Goal: Transaction & Acquisition: Purchase product/service

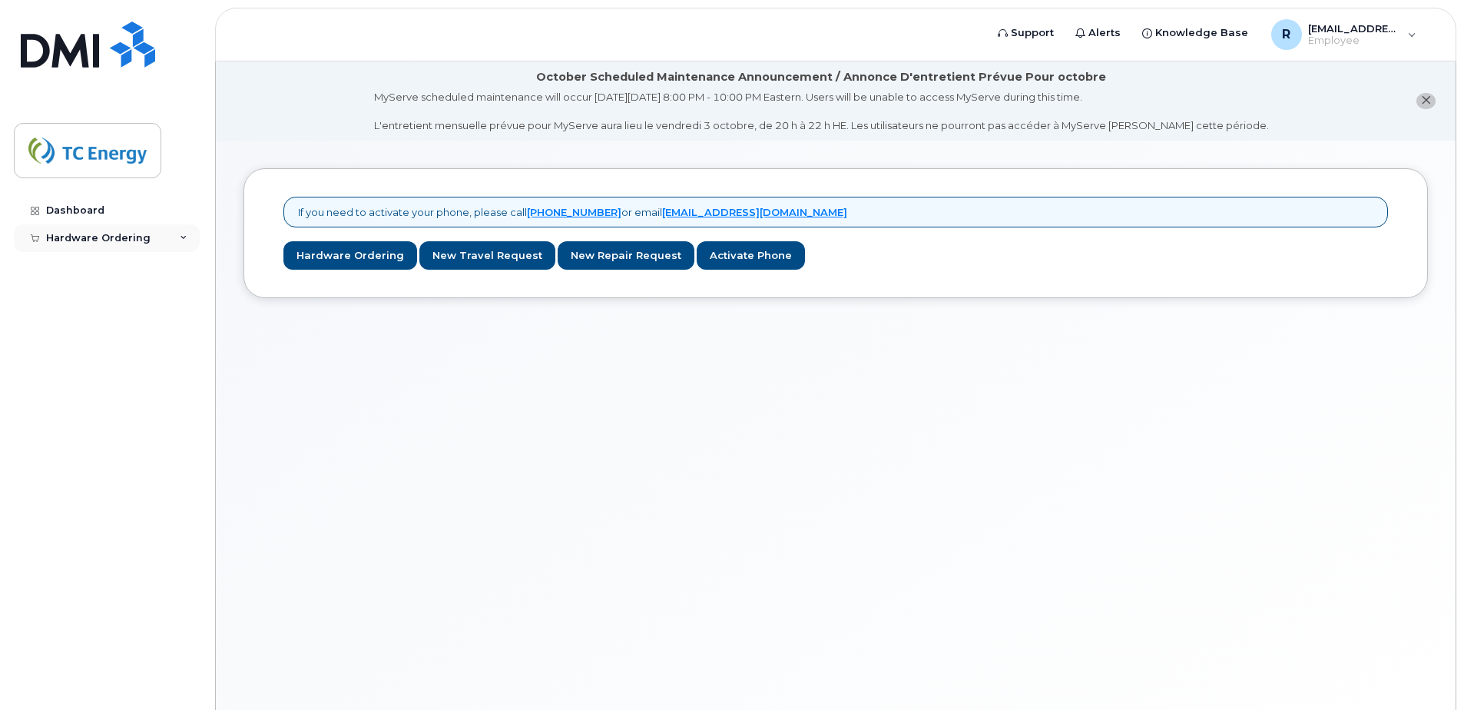
click at [103, 233] on div "Hardware Ordering" at bounding box center [98, 238] width 104 height 12
click at [79, 201] on link "Dashboard" at bounding box center [107, 211] width 186 height 28
click at [180, 242] on div "Hardware Ordering" at bounding box center [107, 238] width 186 height 28
click at [1408, 31] on div "R ric_normandeau@tcenergy.com Employee" at bounding box center [1343, 34] width 167 height 31
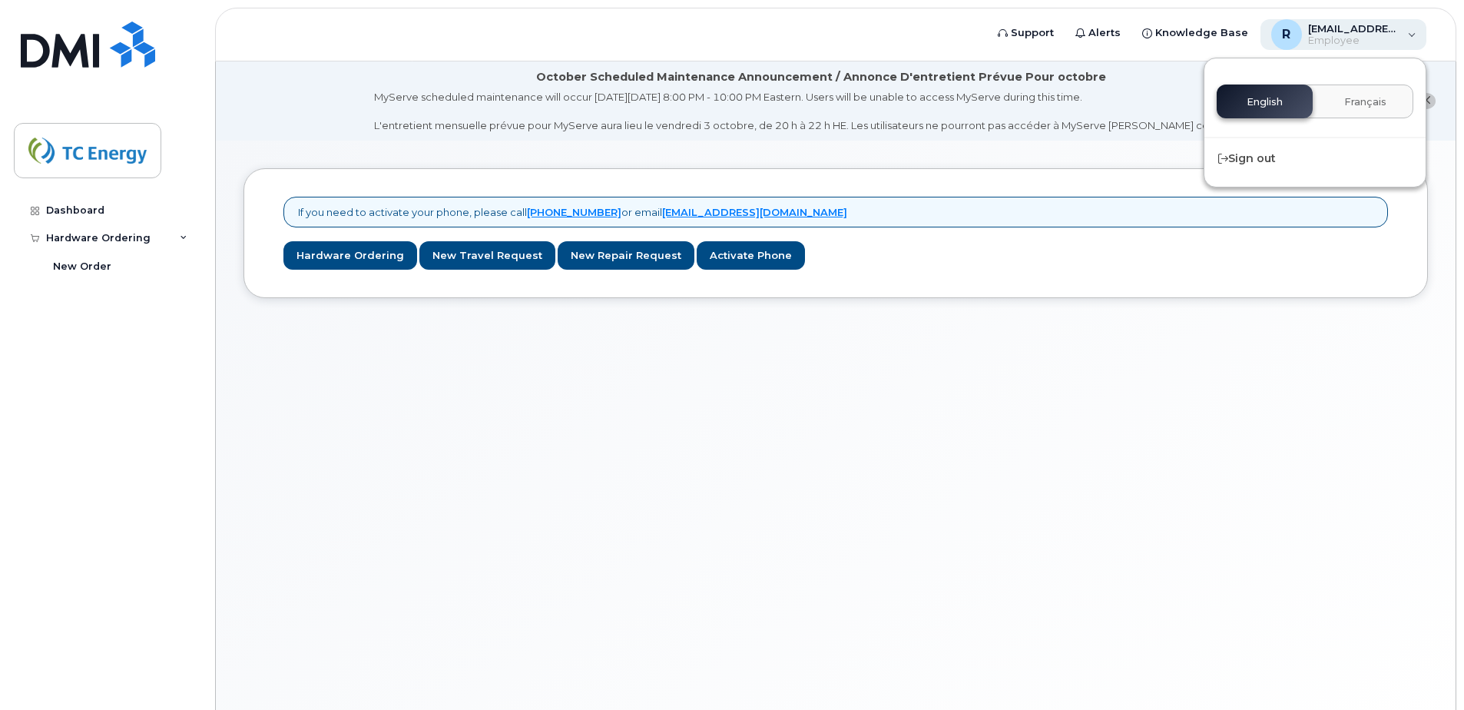
click at [1408, 31] on div "R ric_normandeau@tcenergy.com Employee" at bounding box center [1343, 34] width 167 height 31
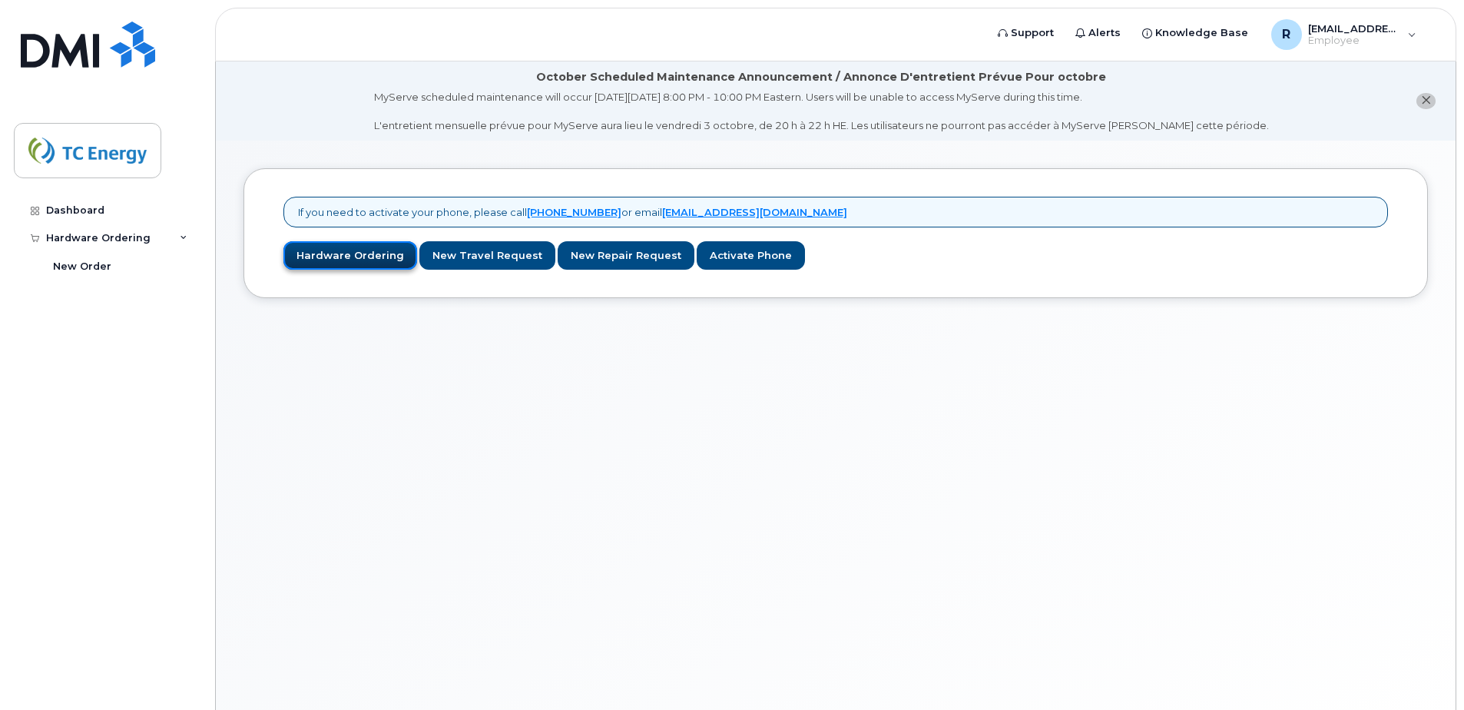
click at [345, 253] on link "Hardware Ordering" at bounding box center [350, 255] width 134 height 28
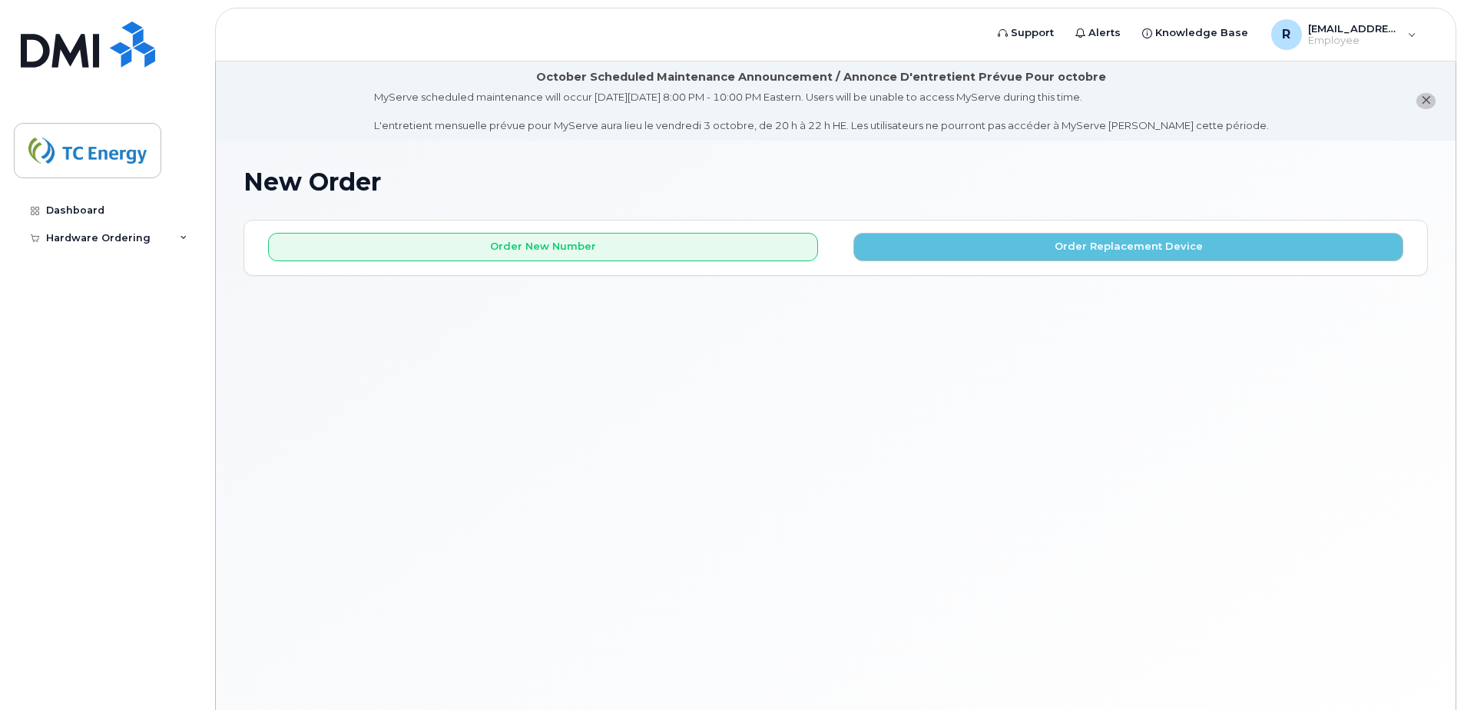
click at [1425, 99] on icon "close notification" at bounding box center [1426, 100] width 10 height 10
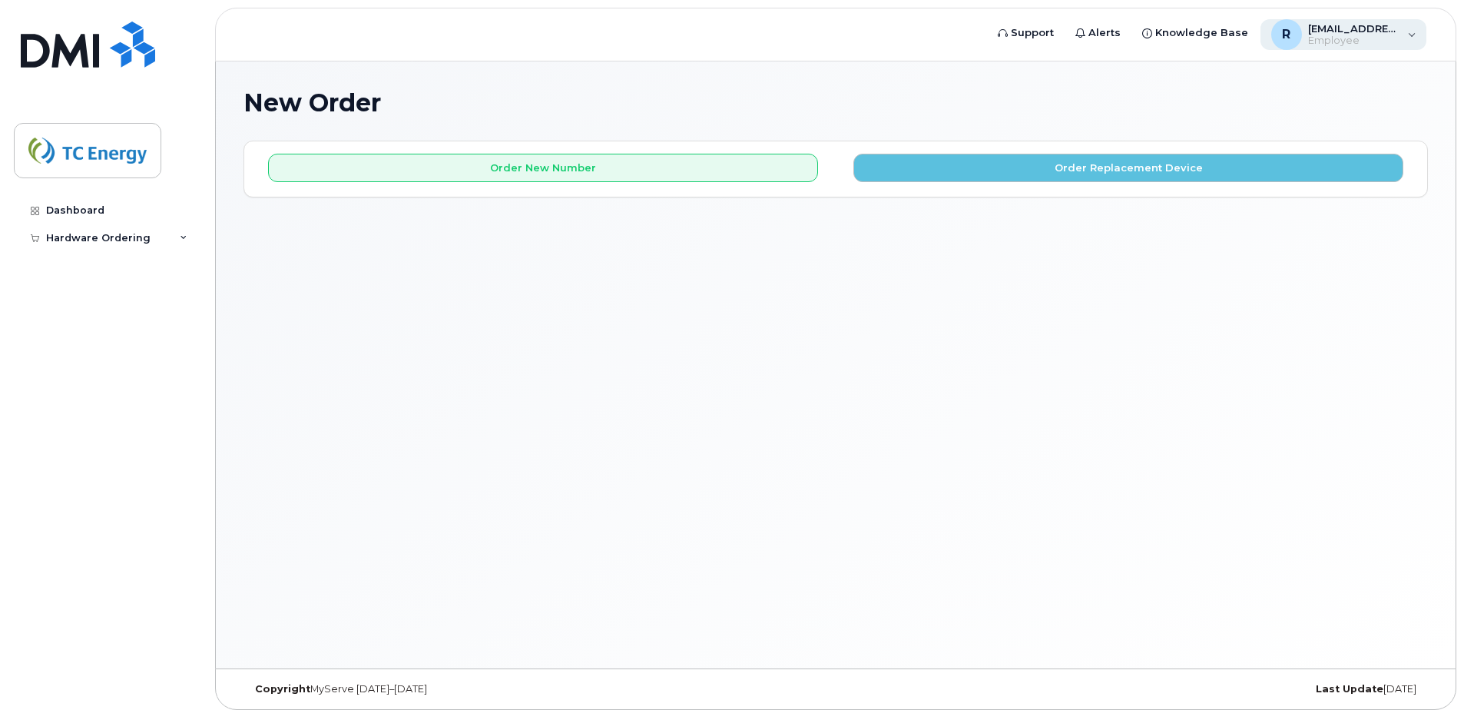
click at [1407, 35] on div "R ric_normandeau@tcenergy.com Employee" at bounding box center [1343, 34] width 167 height 31
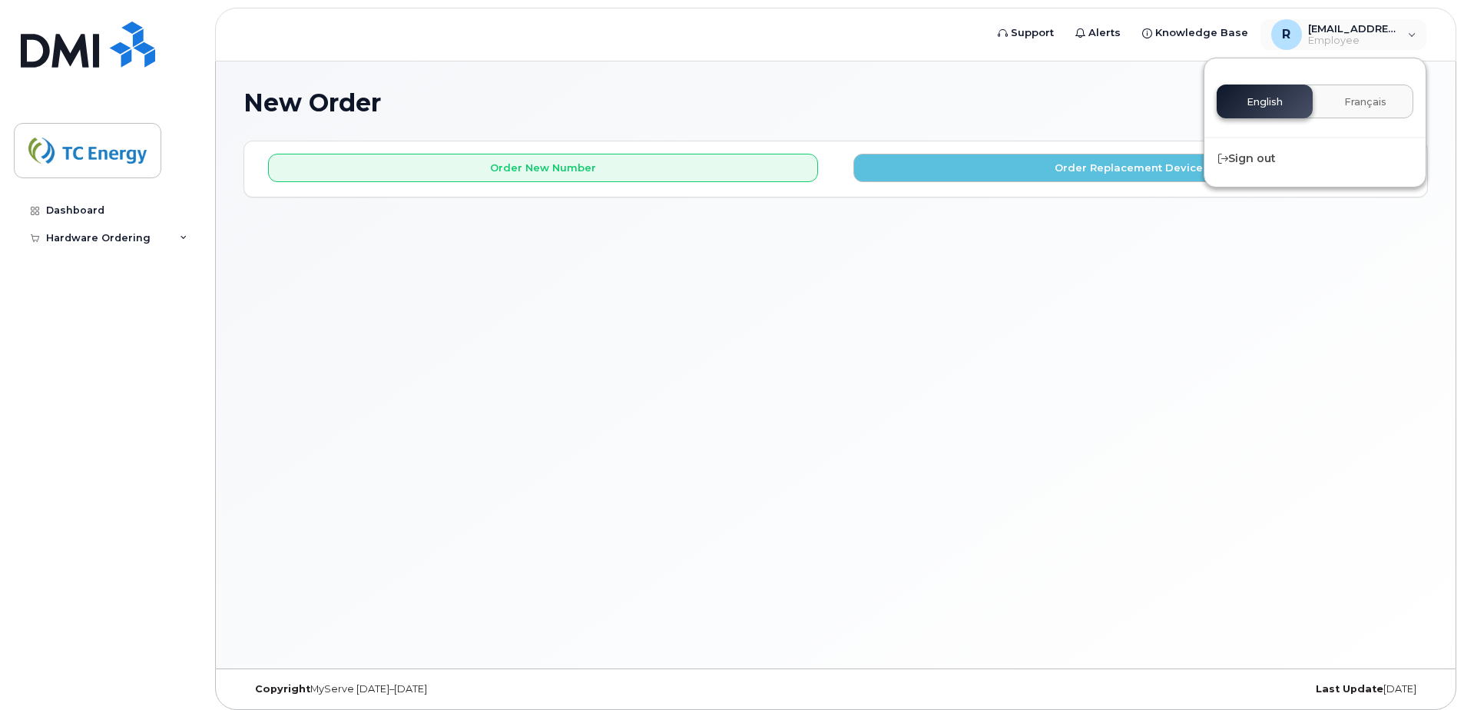
click at [1111, 105] on h1 "New Order" at bounding box center [835, 102] width 1184 height 27
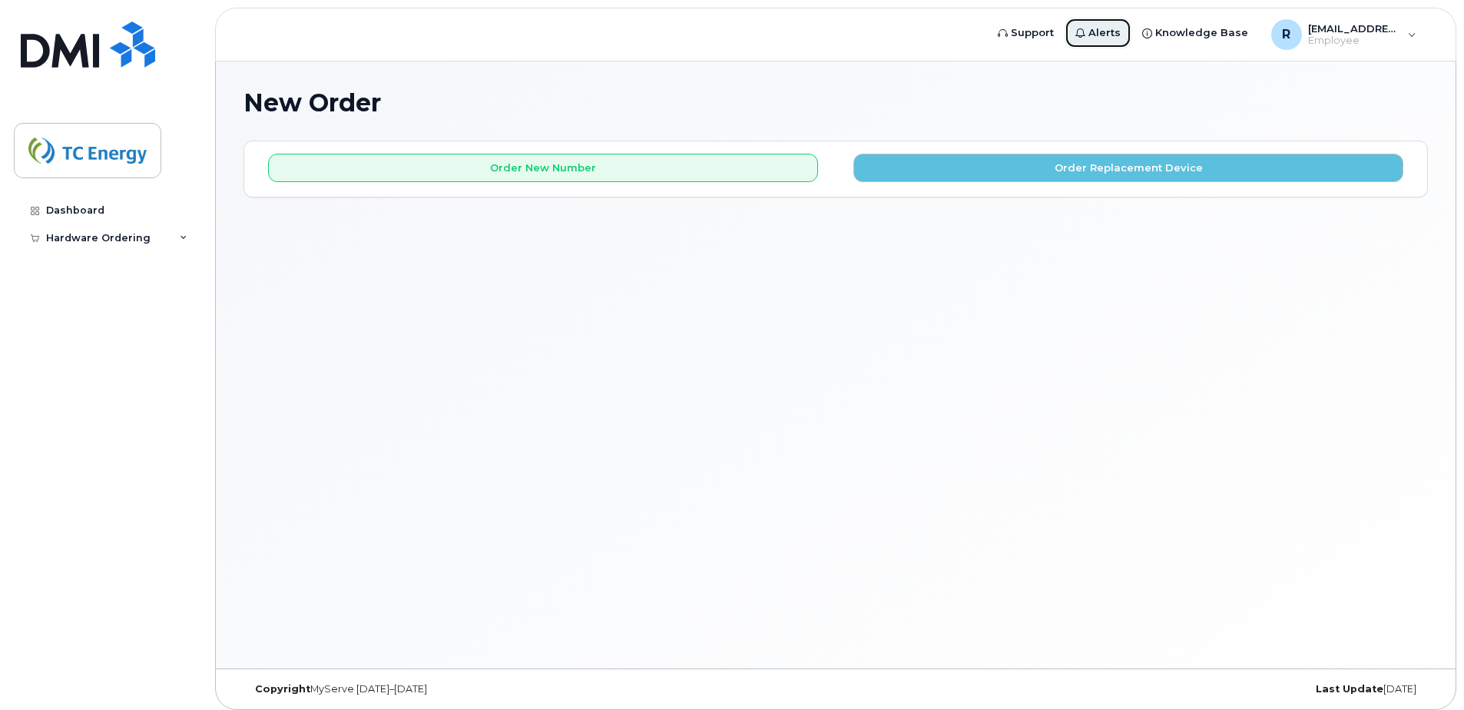
click at [1104, 34] on span "Alerts" at bounding box center [1104, 32] width 32 height 15
click at [844, 103] on h1 "New Order" at bounding box center [835, 102] width 1184 height 27
click at [84, 230] on div "Hardware Ordering" at bounding box center [107, 238] width 186 height 28
click at [91, 264] on div "New Order" at bounding box center [82, 267] width 58 height 14
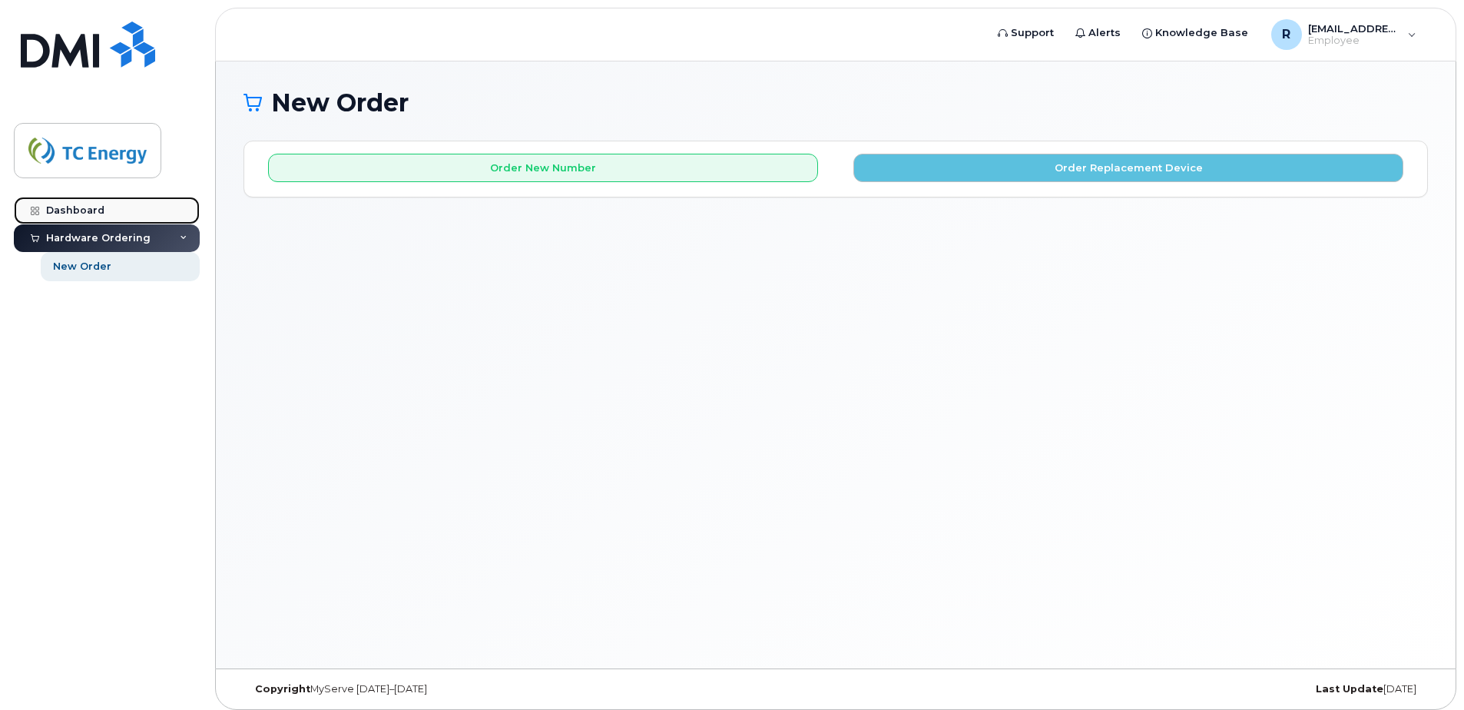
click at [74, 213] on div "Dashboard" at bounding box center [75, 210] width 58 height 12
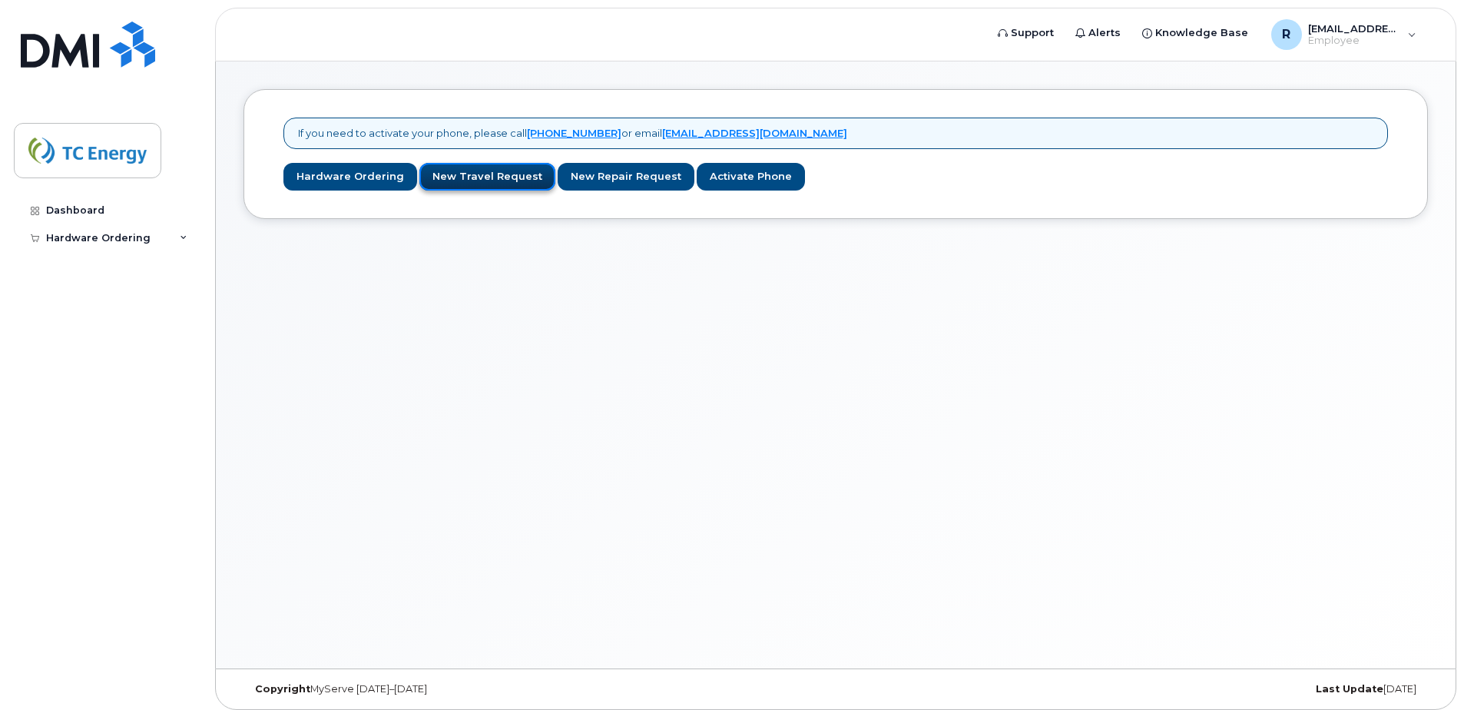
click at [491, 178] on link "New Travel Request" at bounding box center [487, 177] width 136 height 28
click at [347, 171] on link "Hardware Ordering" at bounding box center [350, 177] width 134 height 28
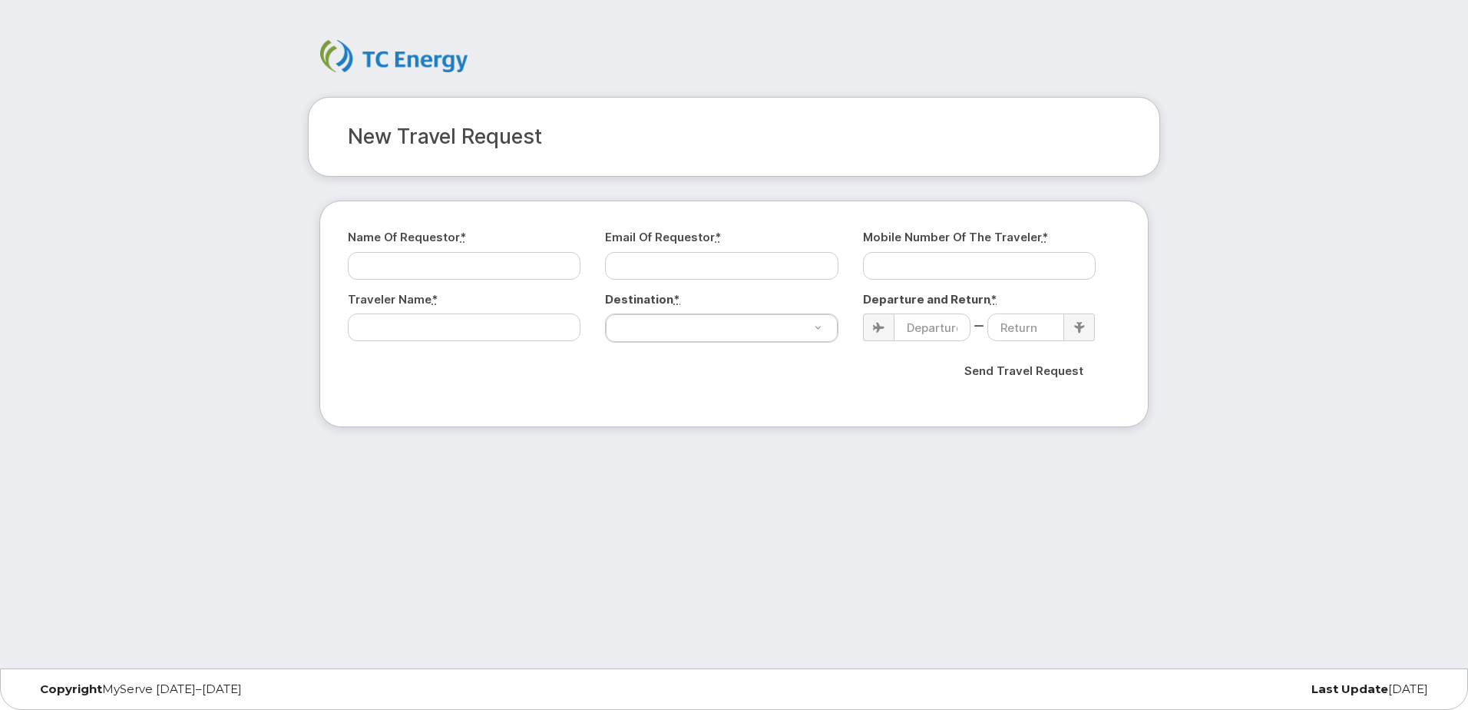
click at [343, 55] on img at bounding box center [393, 56] width 147 height 32
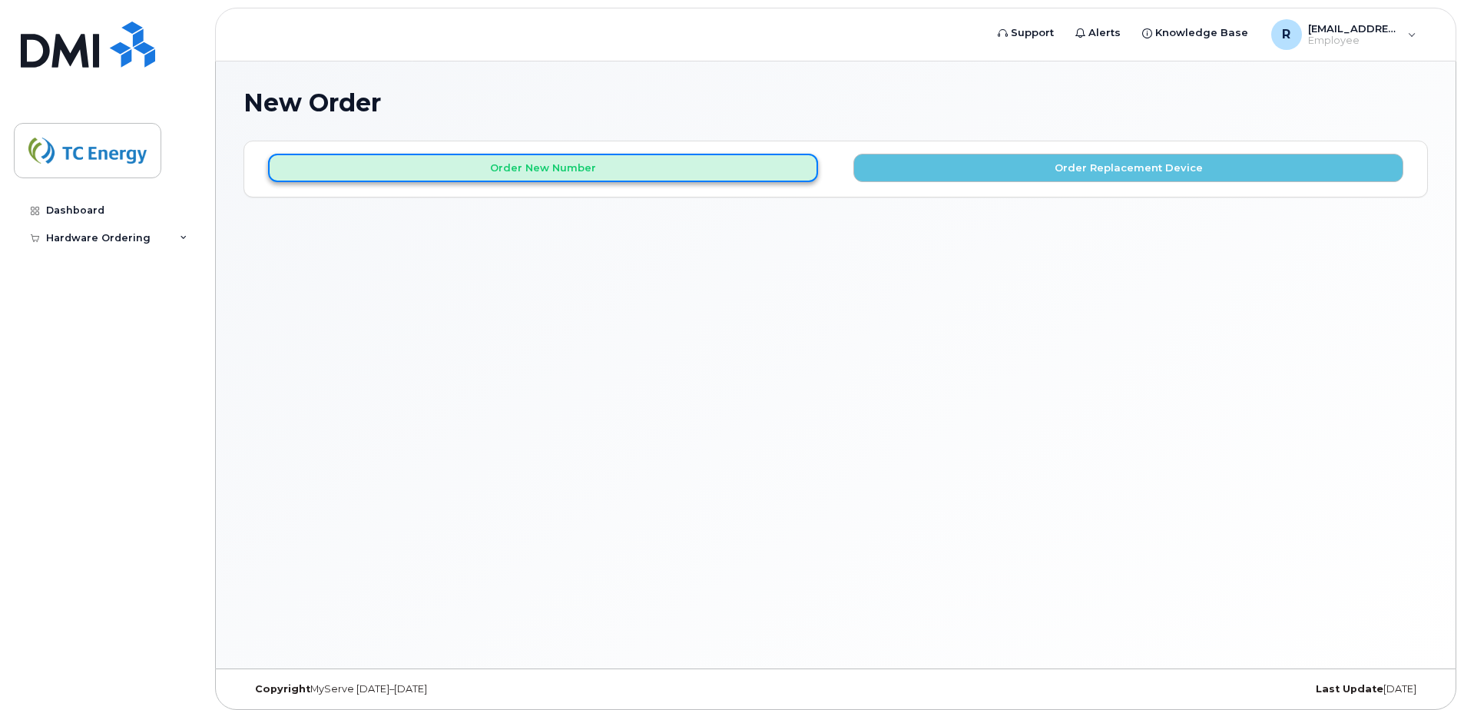
click at [512, 165] on button "Order New Number" at bounding box center [543, 168] width 550 height 28
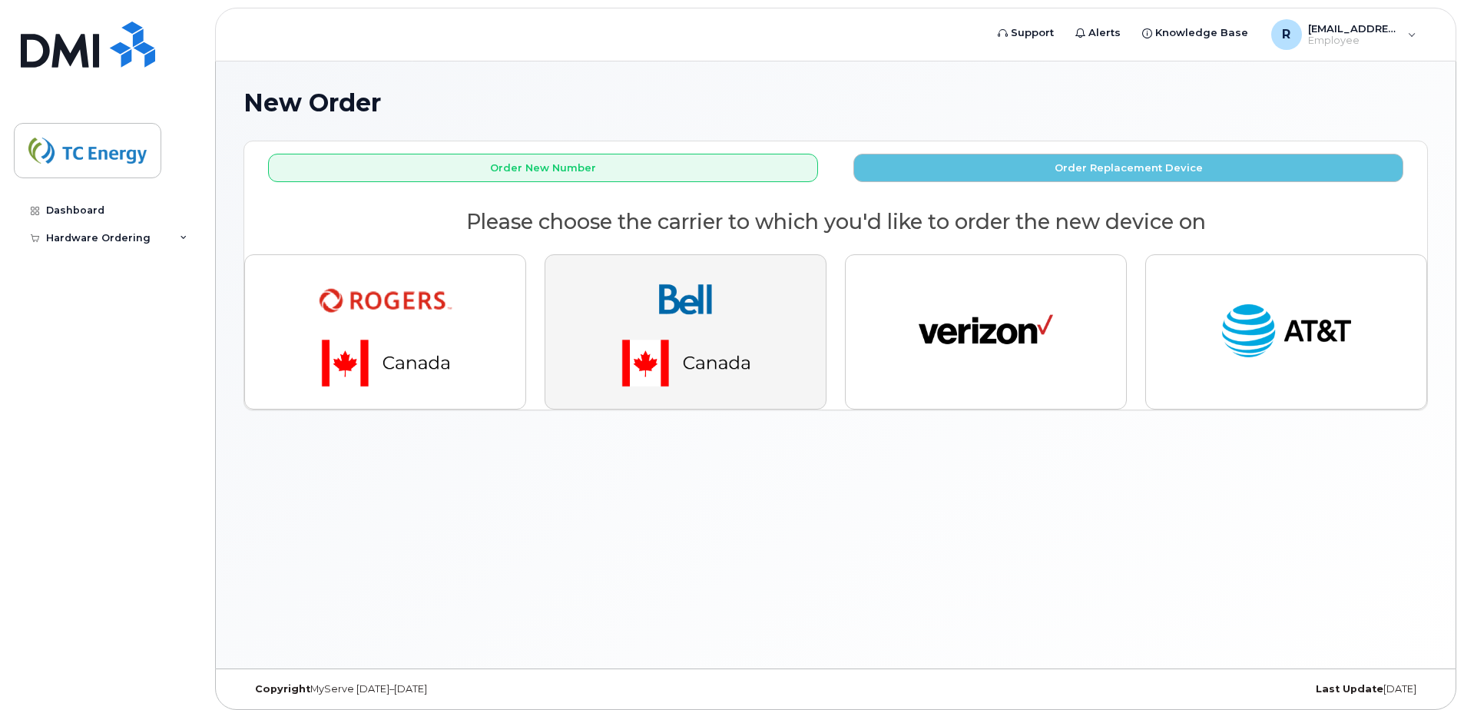
click at [673, 309] on img "button" at bounding box center [685, 331] width 215 height 129
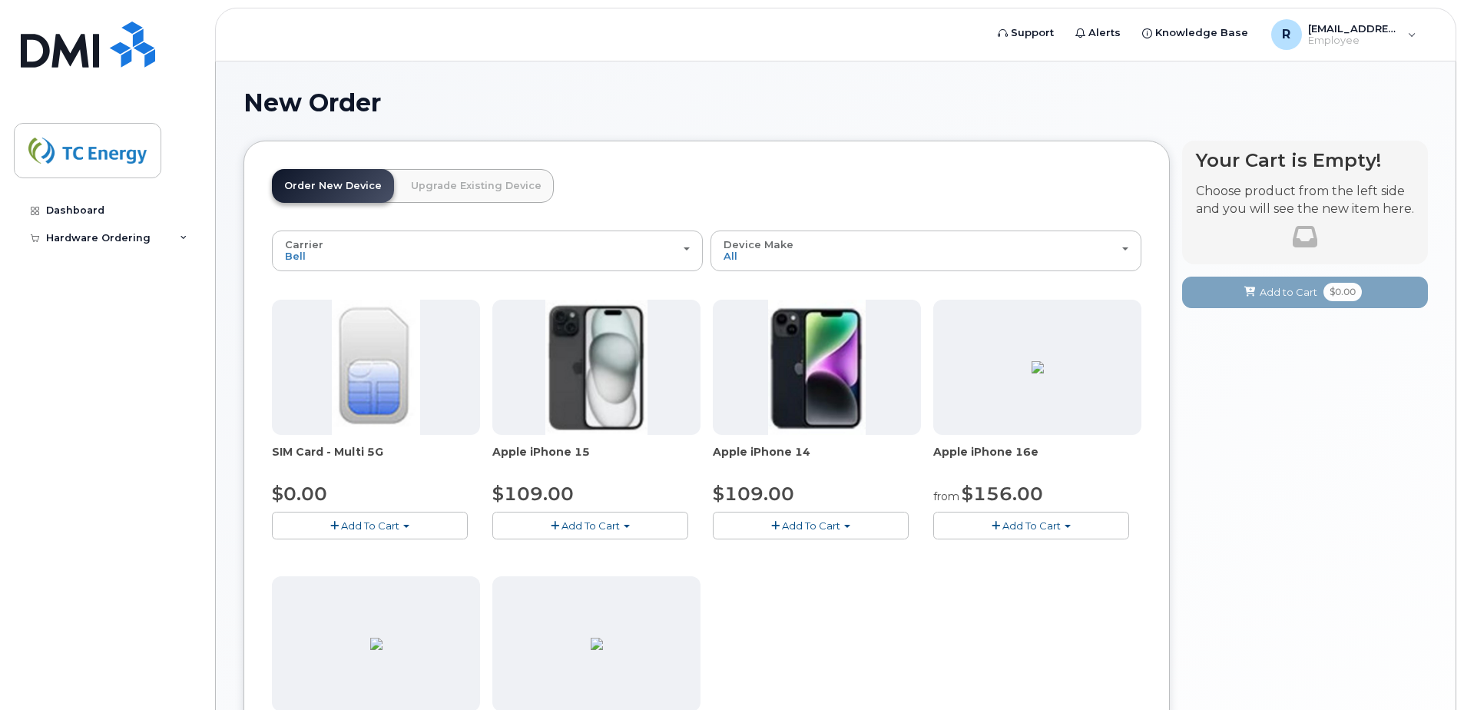
click at [583, 529] on span "Add To Cart" at bounding box center [590, 525] width 58 height 12
click at [808, 523] on span "Add To Cart" at bounding box center [811, 525] width 58 height 12
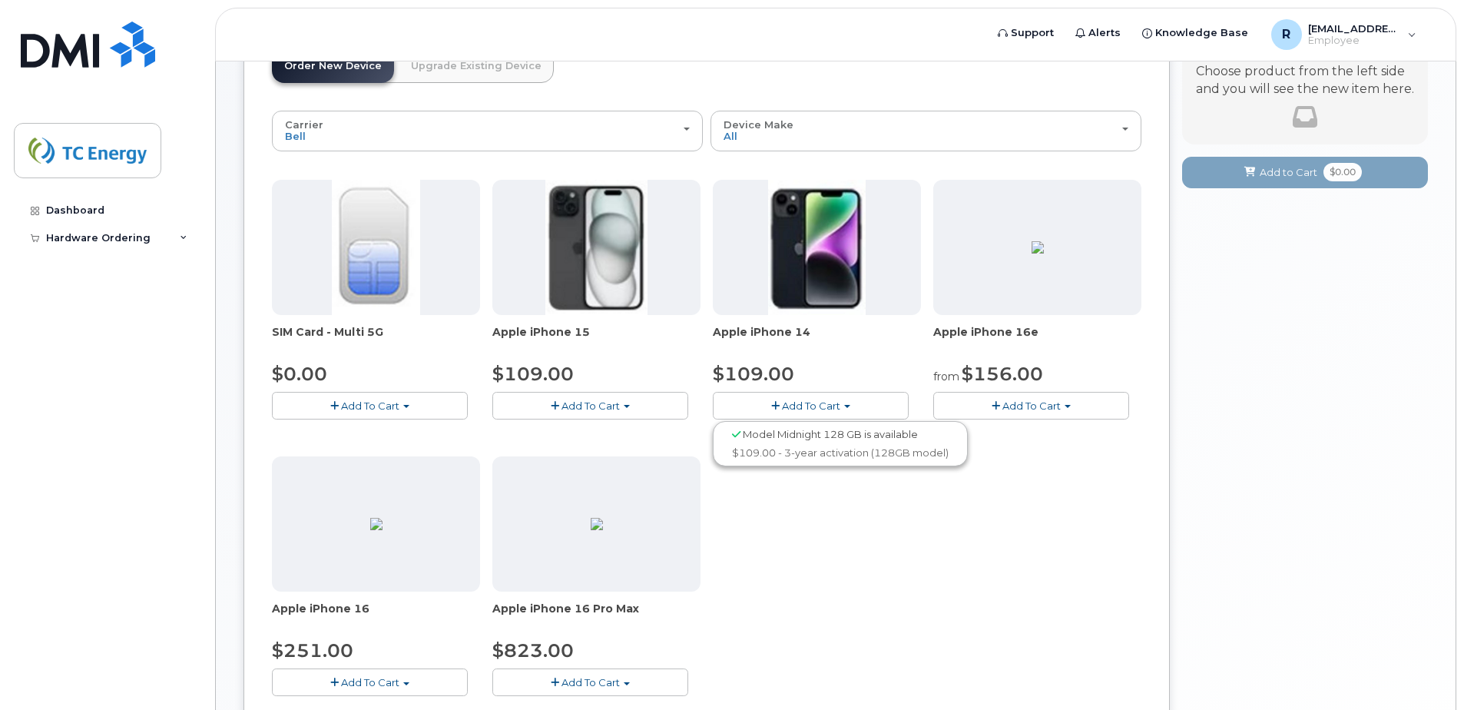
scroll to position [230, 0]
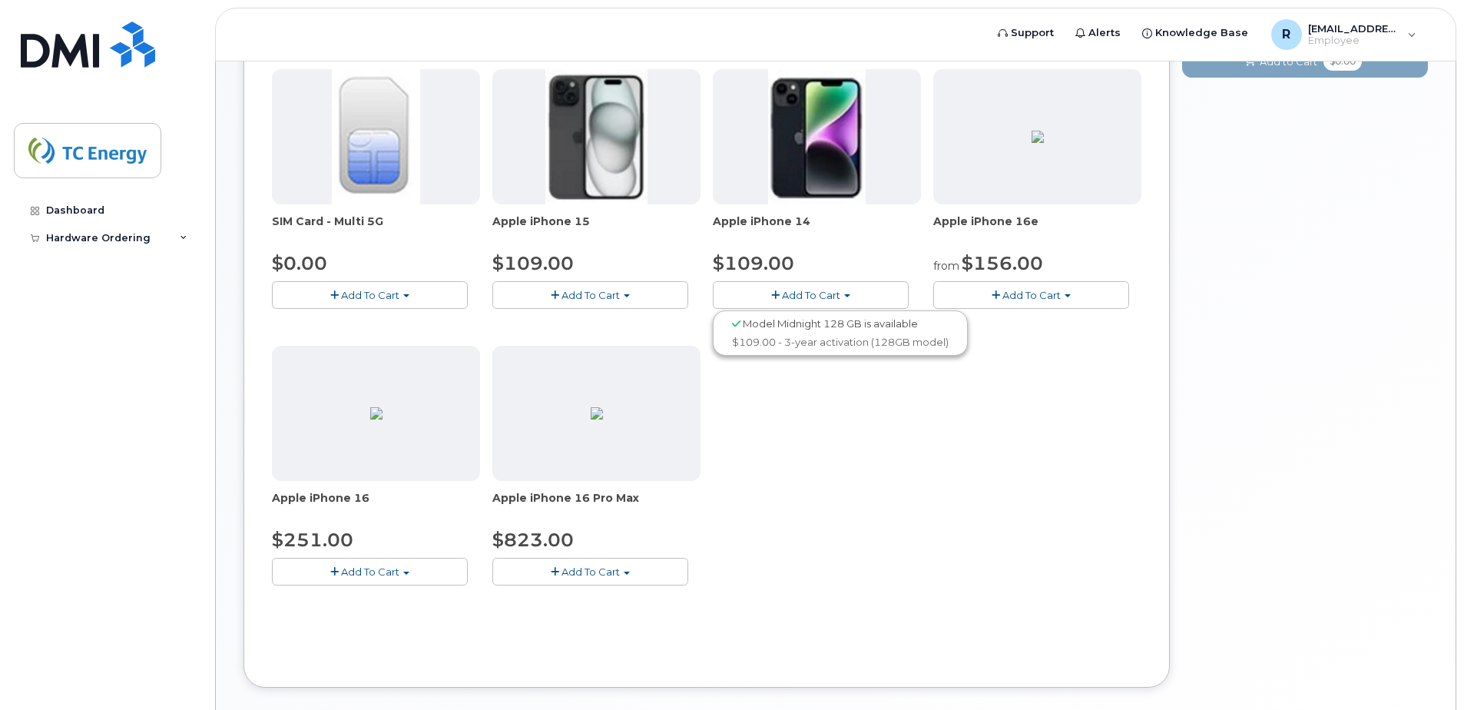
click at [590, 570] on span "Add To Cart" at bounding box center [590, 571] width 58 height 12
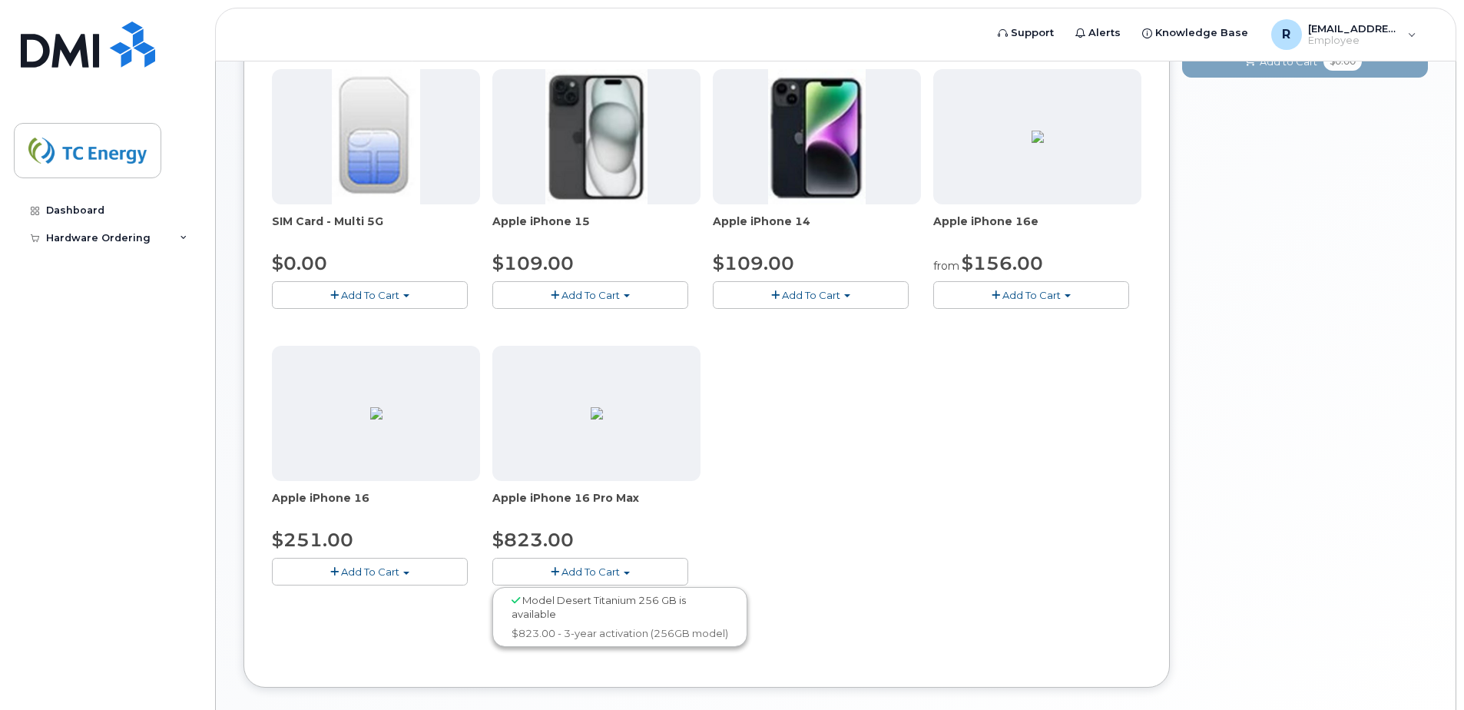
click at [364, 575] on span "Add To Cart" at bounding box center [370, 571] width 58 height 12
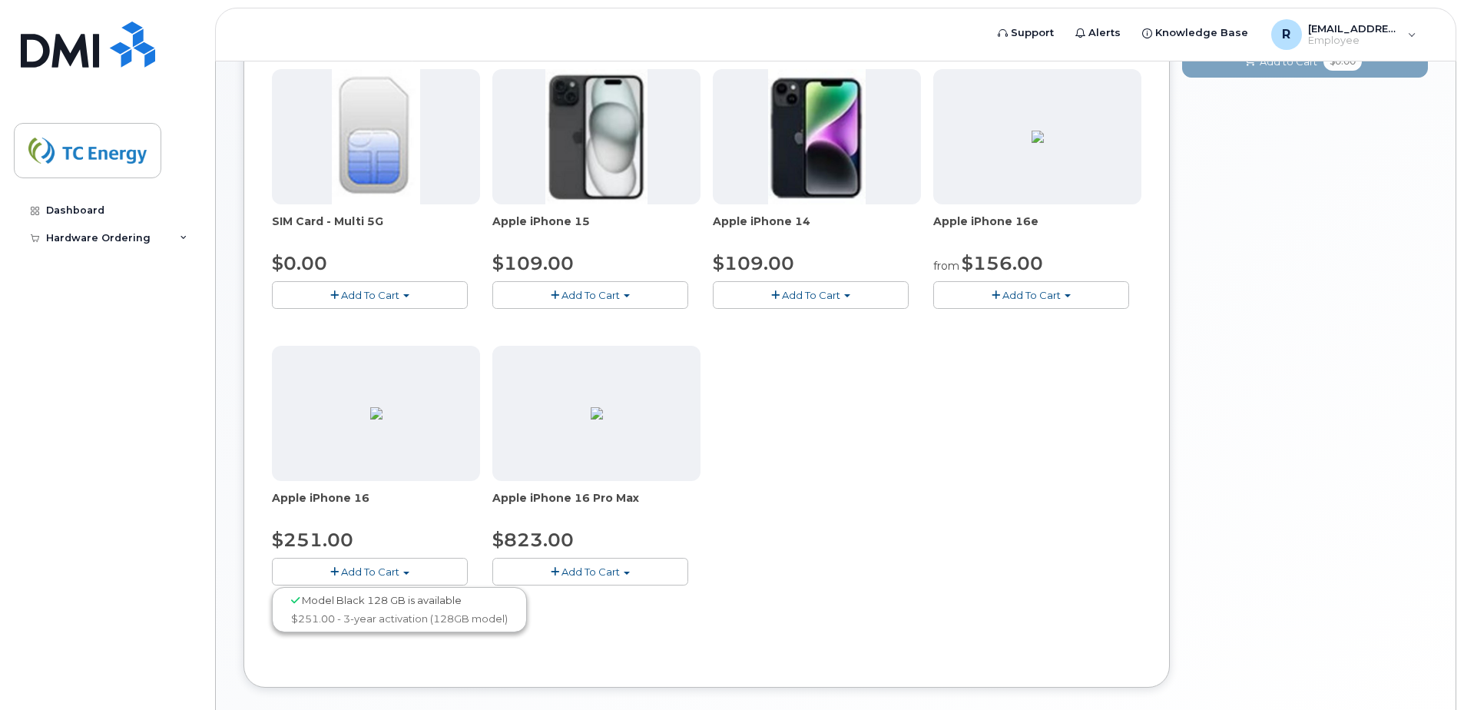
click at [583, 283] on button "Add To Cart" at bounding box center [590, 294] width 196 height 27
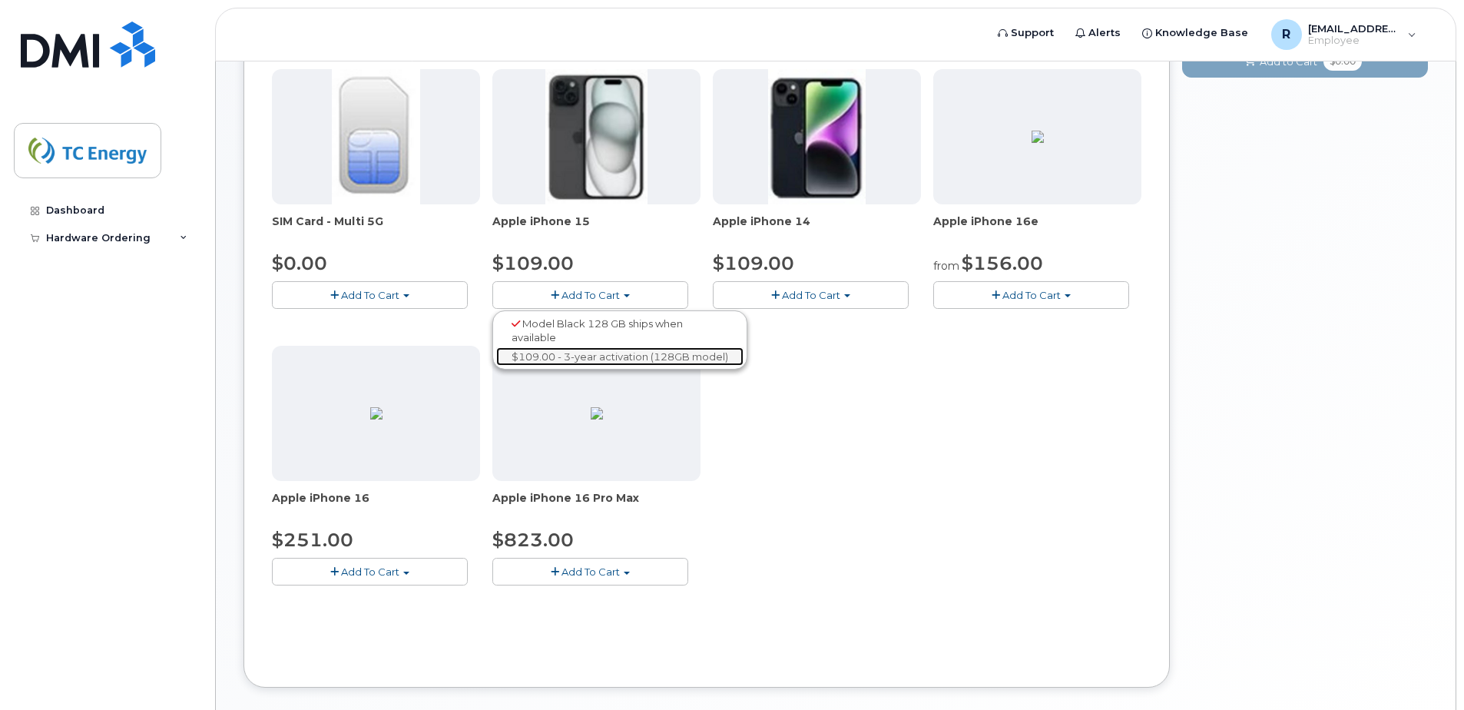
click at [554, 347] on link "$109.00 - 3-year activation (128GB model)" at bounding box center [619, 356] width 247 height 19
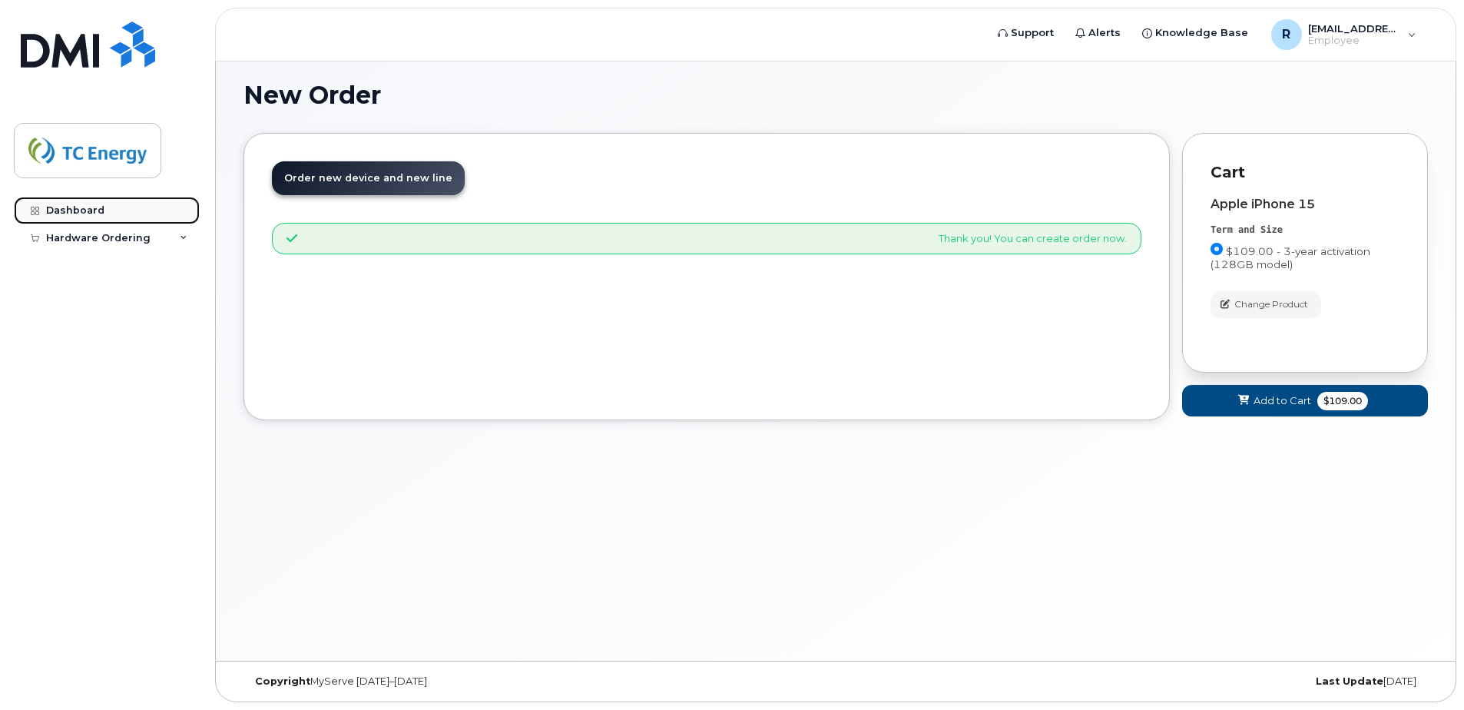
click at [72, 211] on div "Dashboard" at bounding box center [75, 210] width 58 height 12
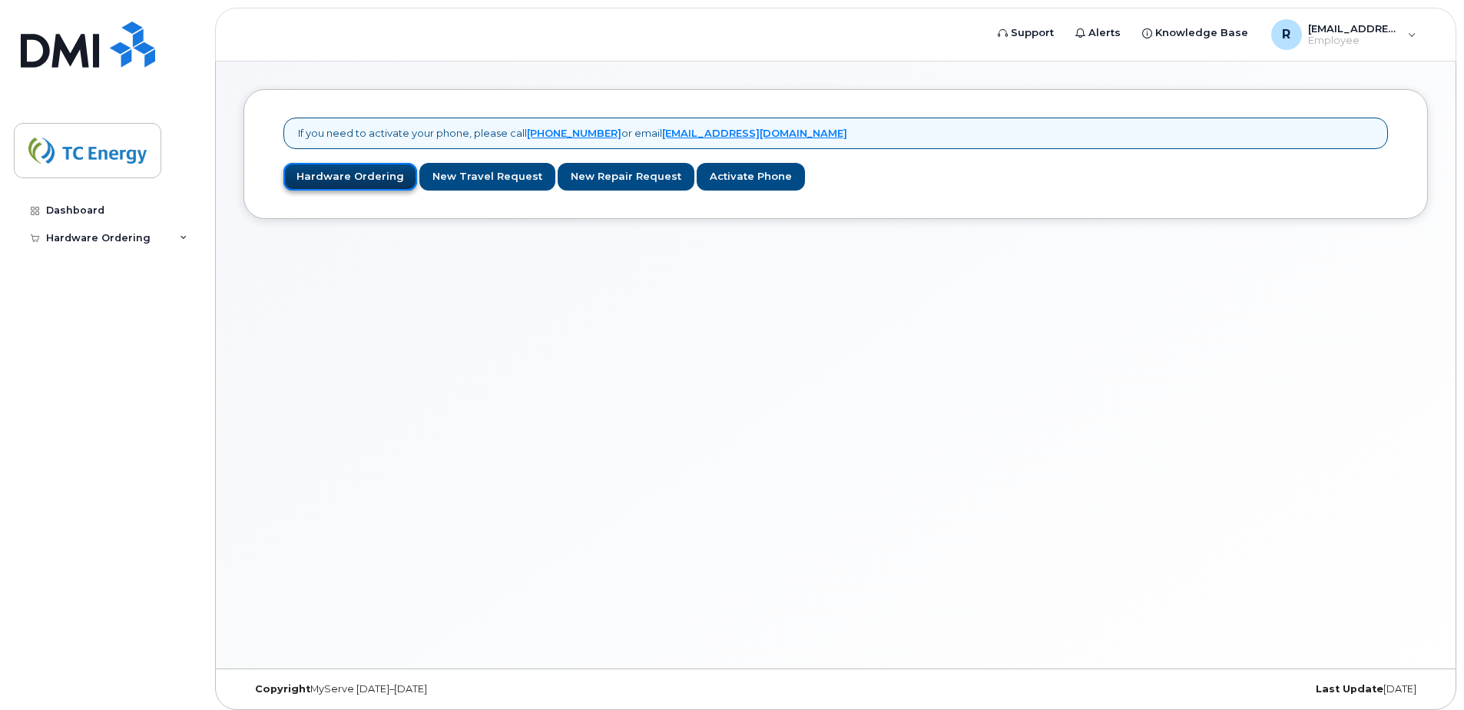
click at [349, 171] on link "Hardware Ordering" at bounding box center [350, 177] width 134 height 28
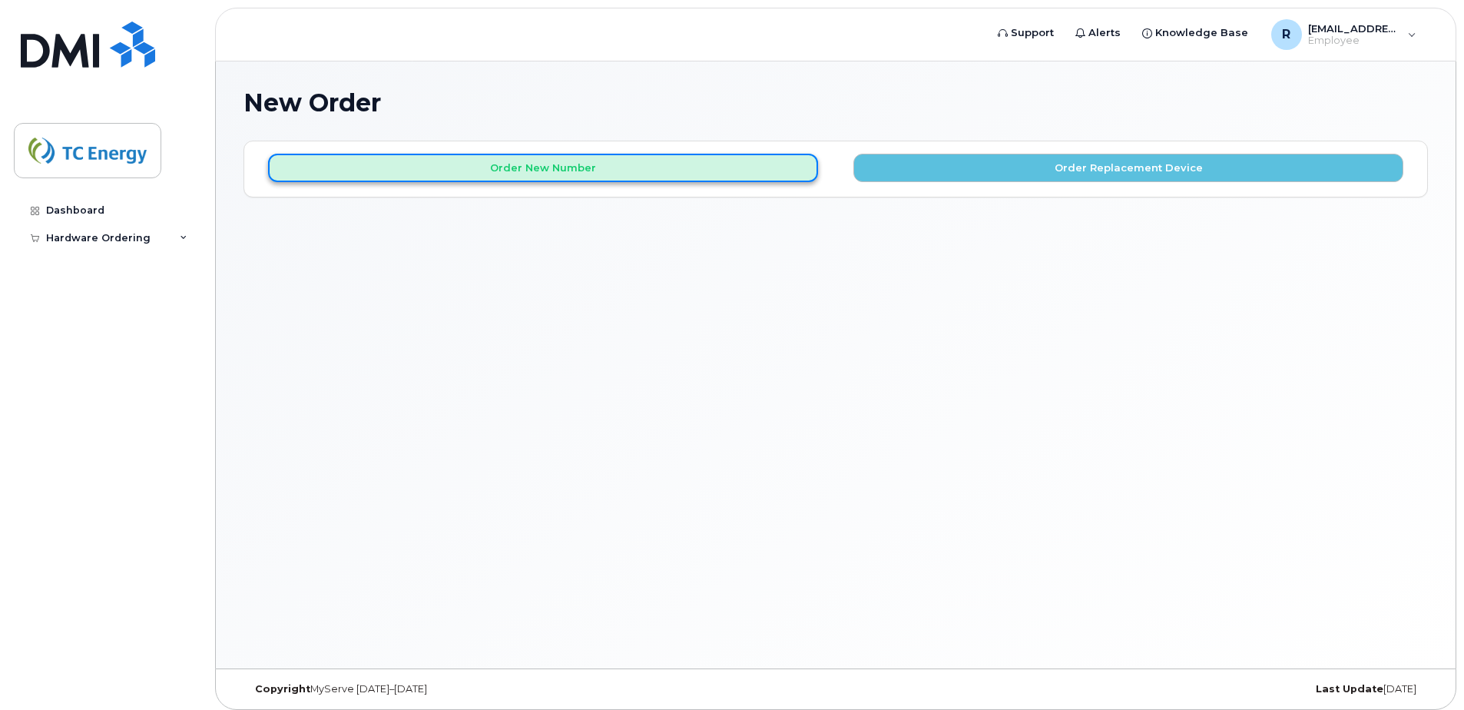
click at [635, 177] on button "Order New Number" at bounding box center [543, 168] width 550 height 28
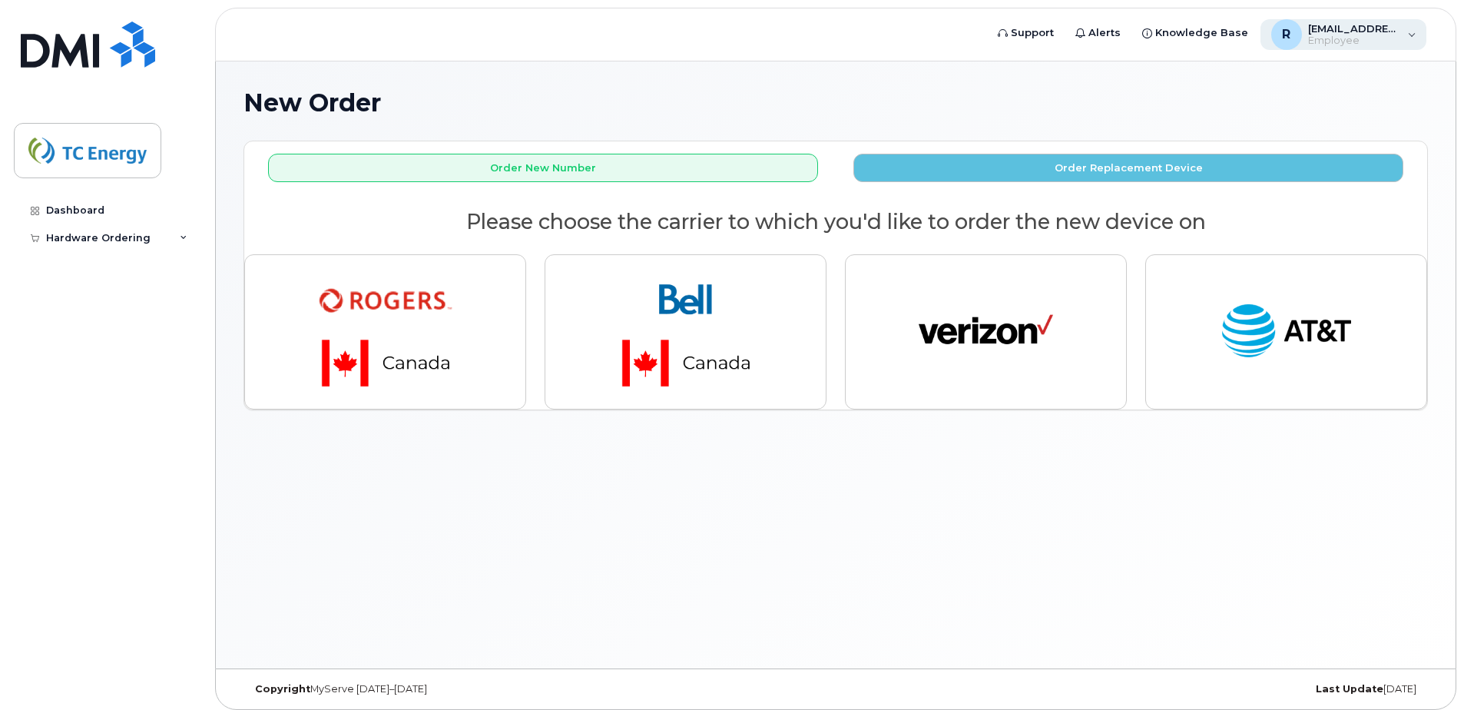
click at [1415, 34] on div "R [EMAIL_ADDRESS][DOMAIN_NAME] Employee" at bounding box center [1343, 34] width 167 height 31
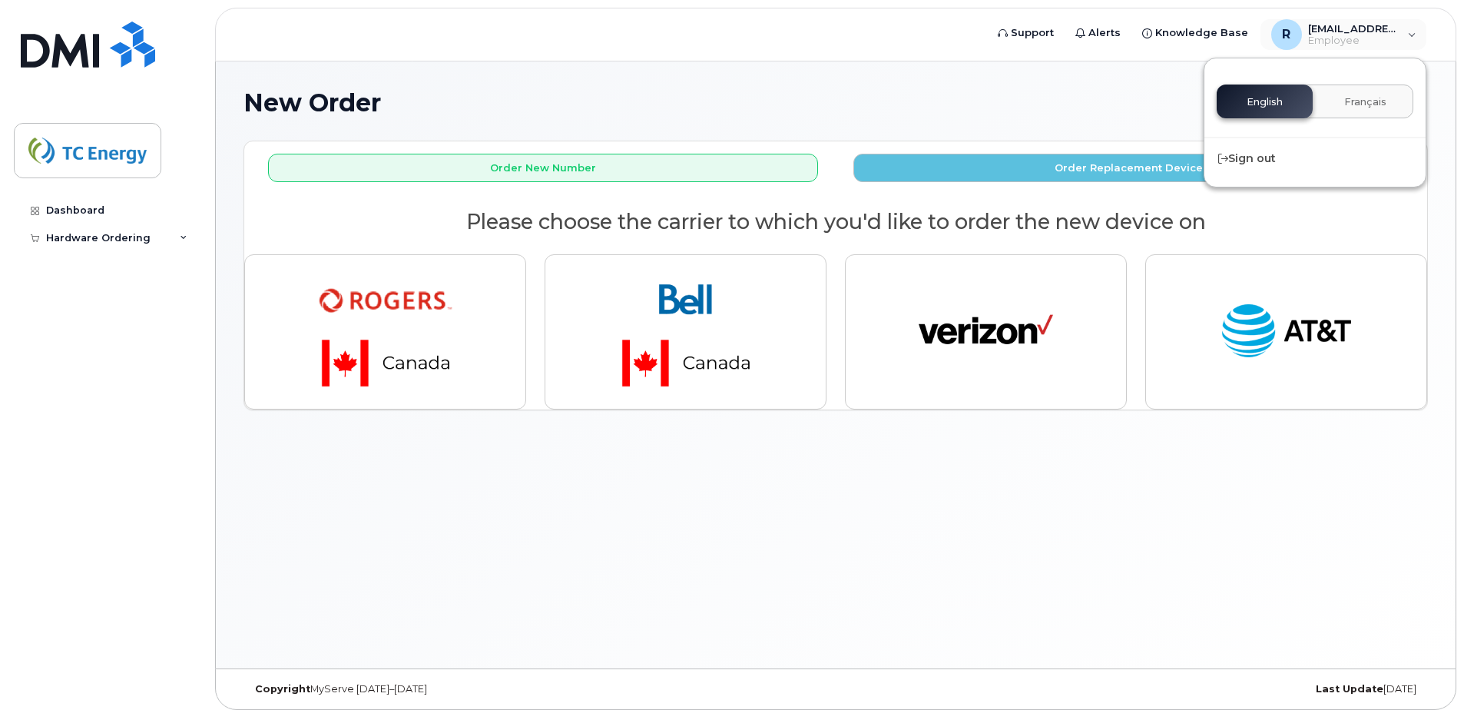
click at [1096, 88] on div "New Order × Share This Order If you want to allow others to create or edit orde…" at bounding box center [836, 364] width 1240 height 607
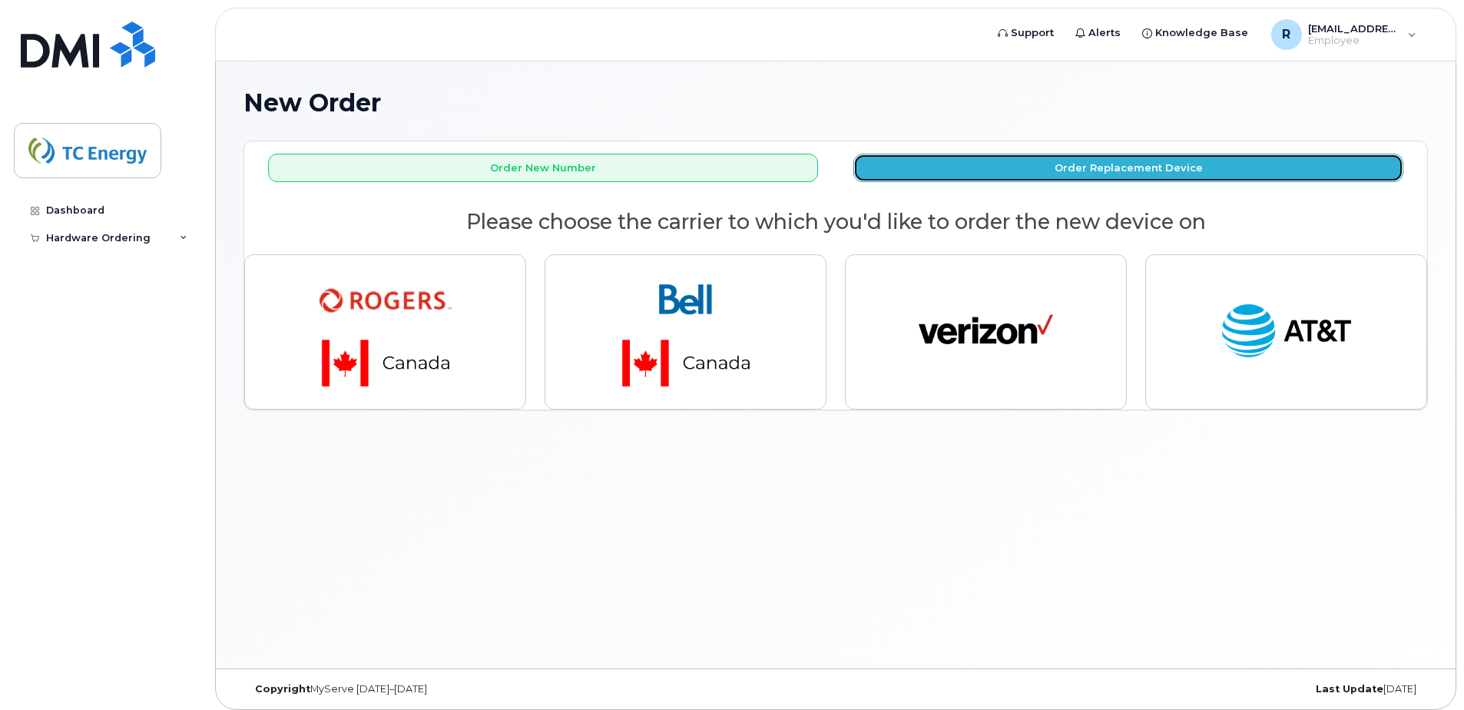
click at [1097, 173] on button "Order Replacement Device" at bounding box center [1128, 168] width 550 height 28
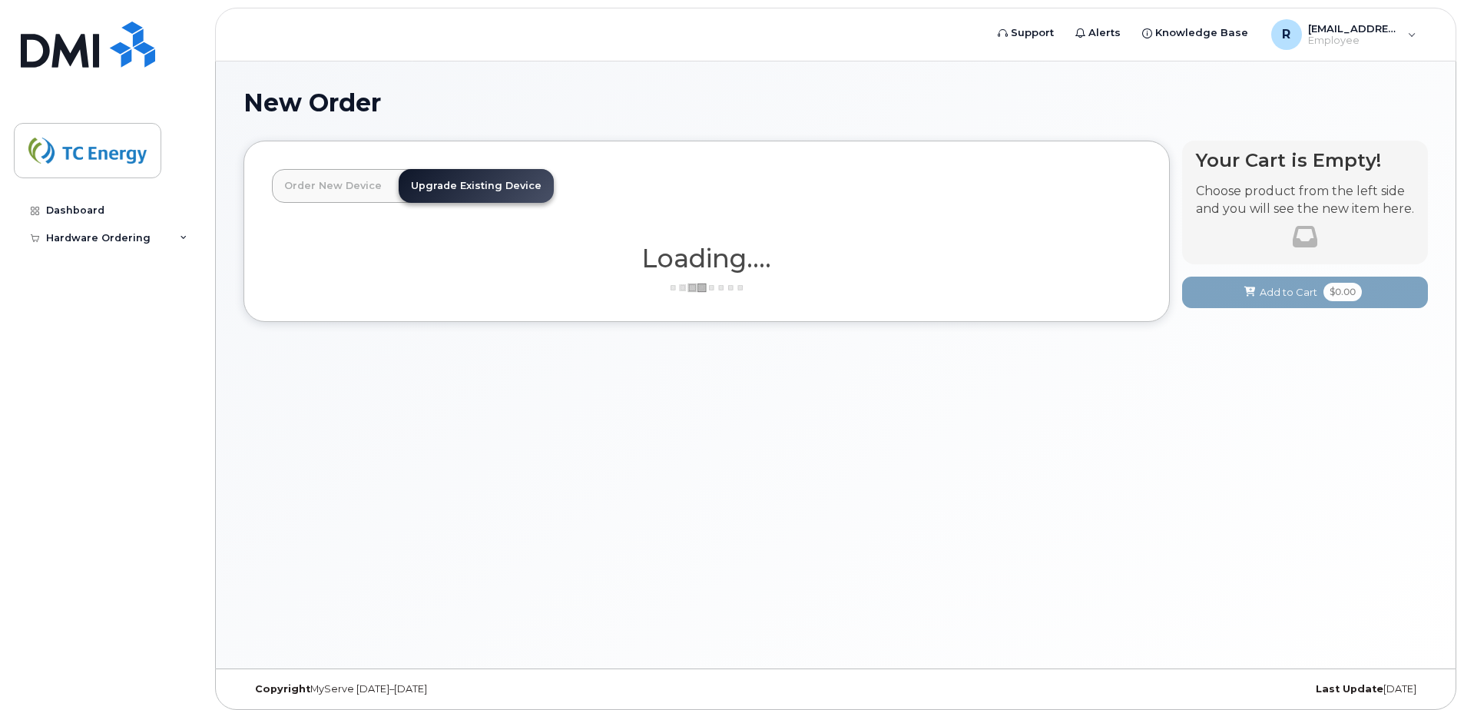
click at [333, 187] on link "Order New Device" at bounding box center [333, 186] width 122 height 34
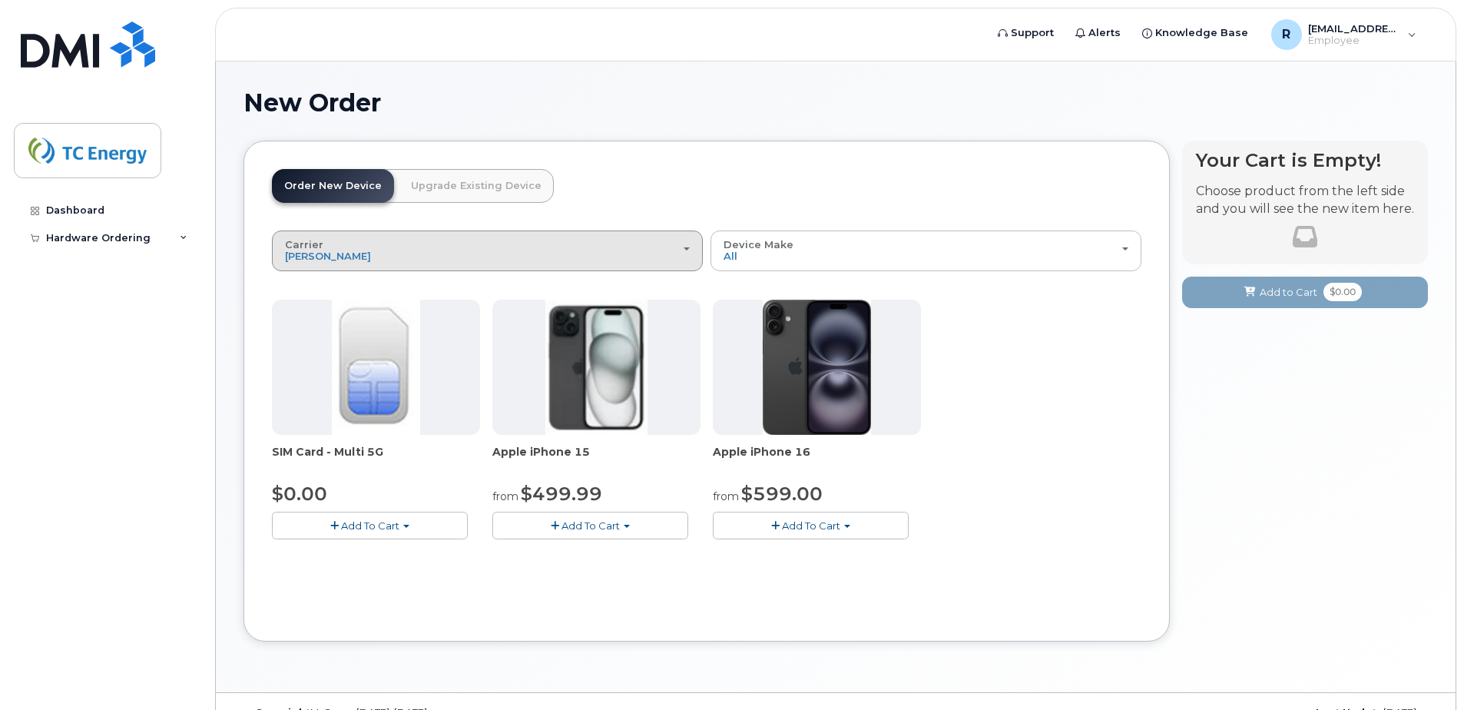
click at [675, 250] on div "Carrier [PERSON_NAME] Bell Verizon Wireless AT&T Wireless" at bounding box center [487, 251] width 405 height 24
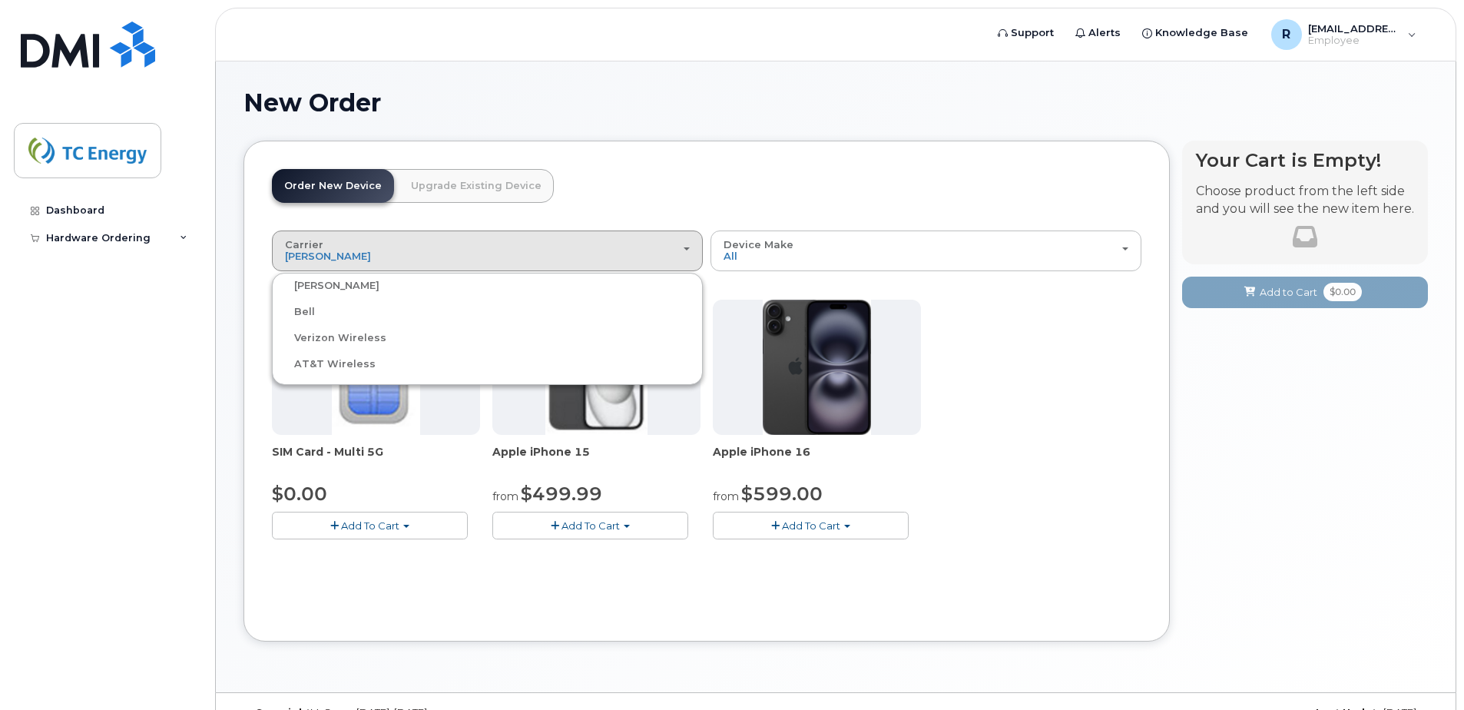
click at [306, 316] on label "Bell" at bounding box center [295, 312] width 39 height 18
click at [0, 0] on input "Bell" at bounding box center [0, 0] width 0 height 0
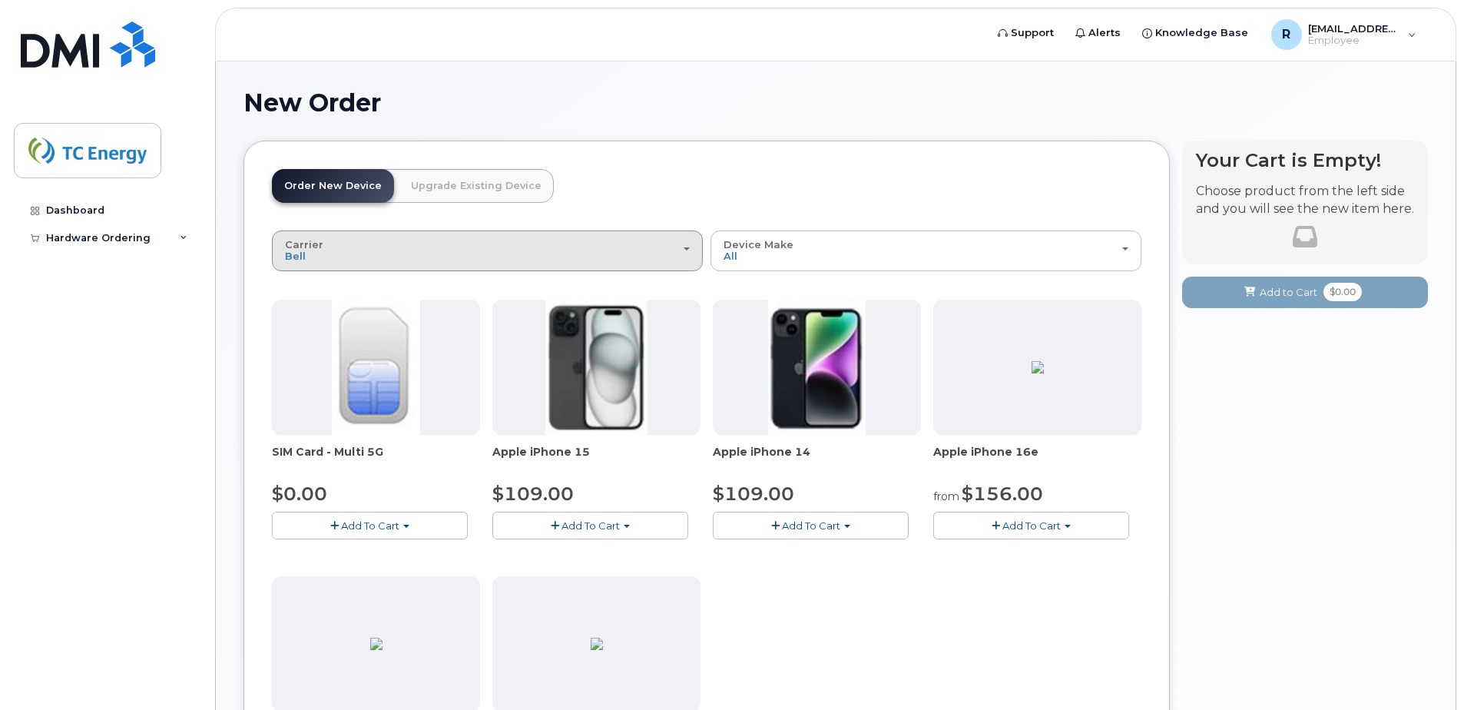
click at [475, 240] on div "Carrier [PERSON_NAME] Bell Verizon Wireless AT&T Wireless" at bounding box center [487, 251] width 405 height 24
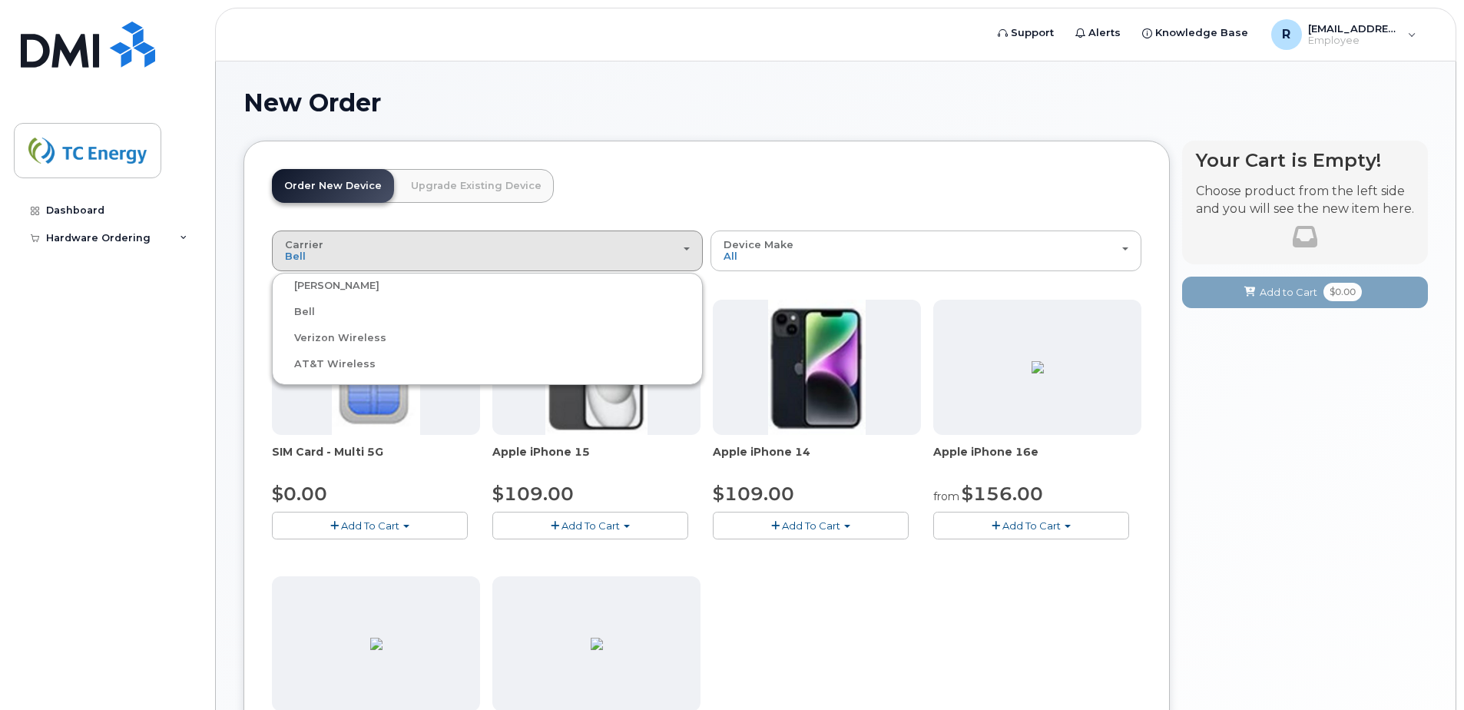
click at [318, 336] on label "Verizon Wireless" at bounding box center [331, 338] width 111 height 18
click at [0, 0] on input "Verizon Wireless" at bounding box center [0, 0] width 0 height 0
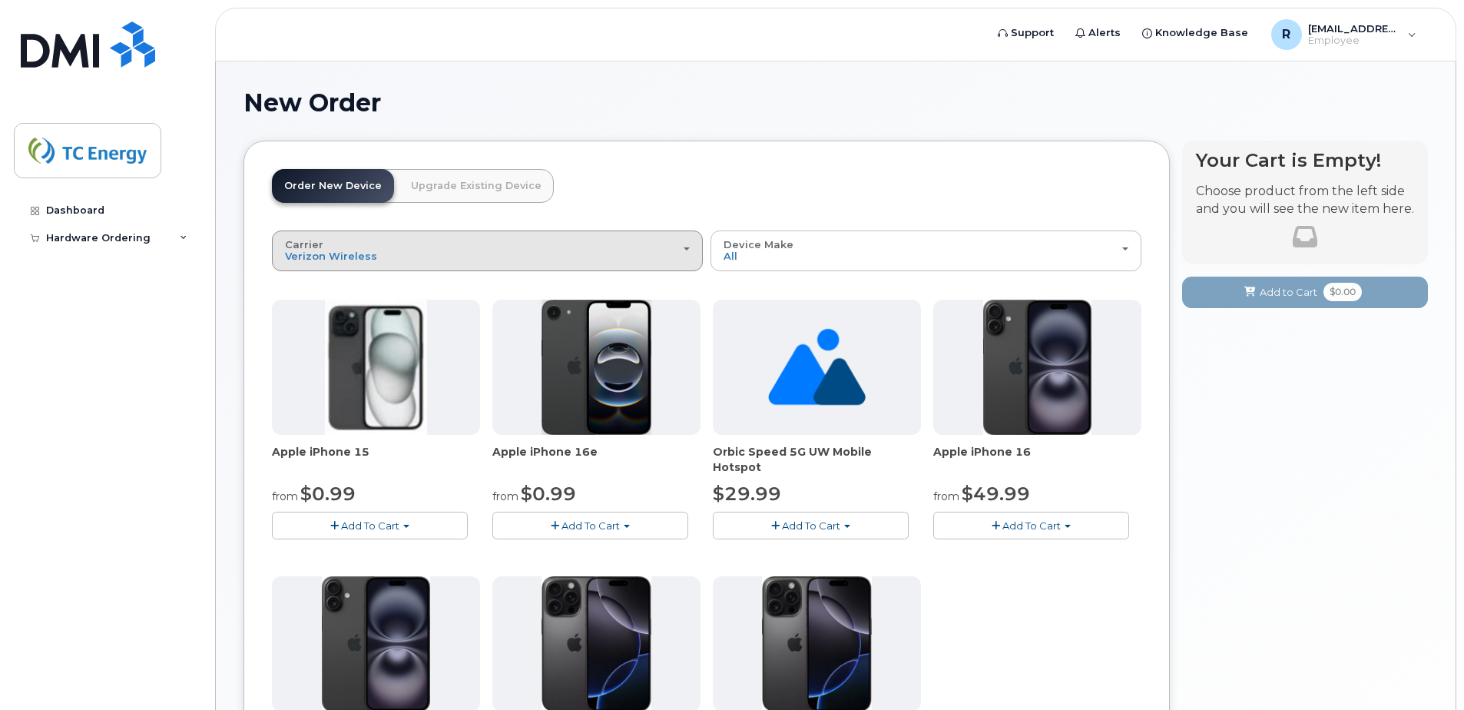
click at [370, 253] on div "Carrier [PERSON_NAME] Bell Verizon Wireless AT&T Wireless" at bounding box center [487, 251] width 405 height 24
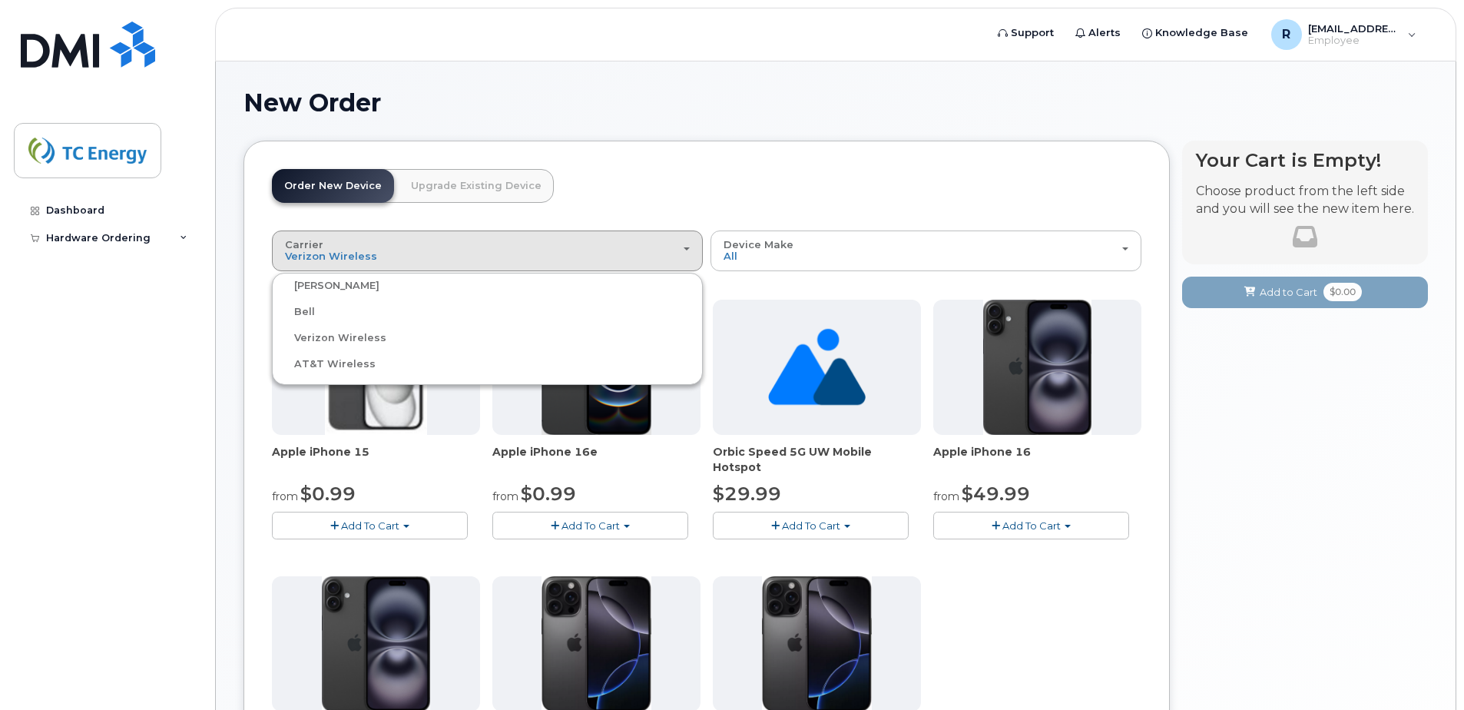
click at [322, 365] on label "AT&T Wireless" at bounding box center [326, 364] width 100 height 18
click at [0, 0] on input "AT&T Wireless" at bounding box center [0, 0] width 0 height 0
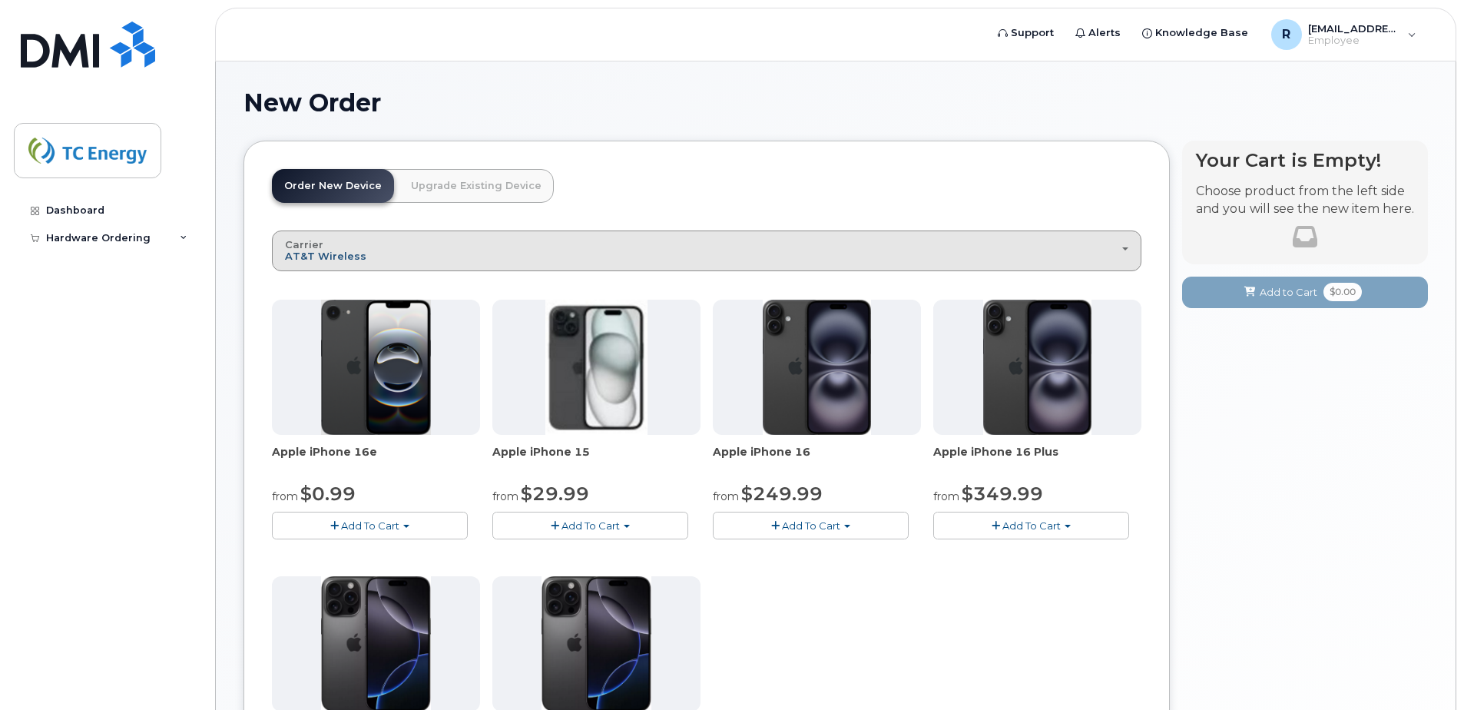
click at [357, 250] on span "AT&T Wireless" at bounding box center [325, 256] width 81 height 12
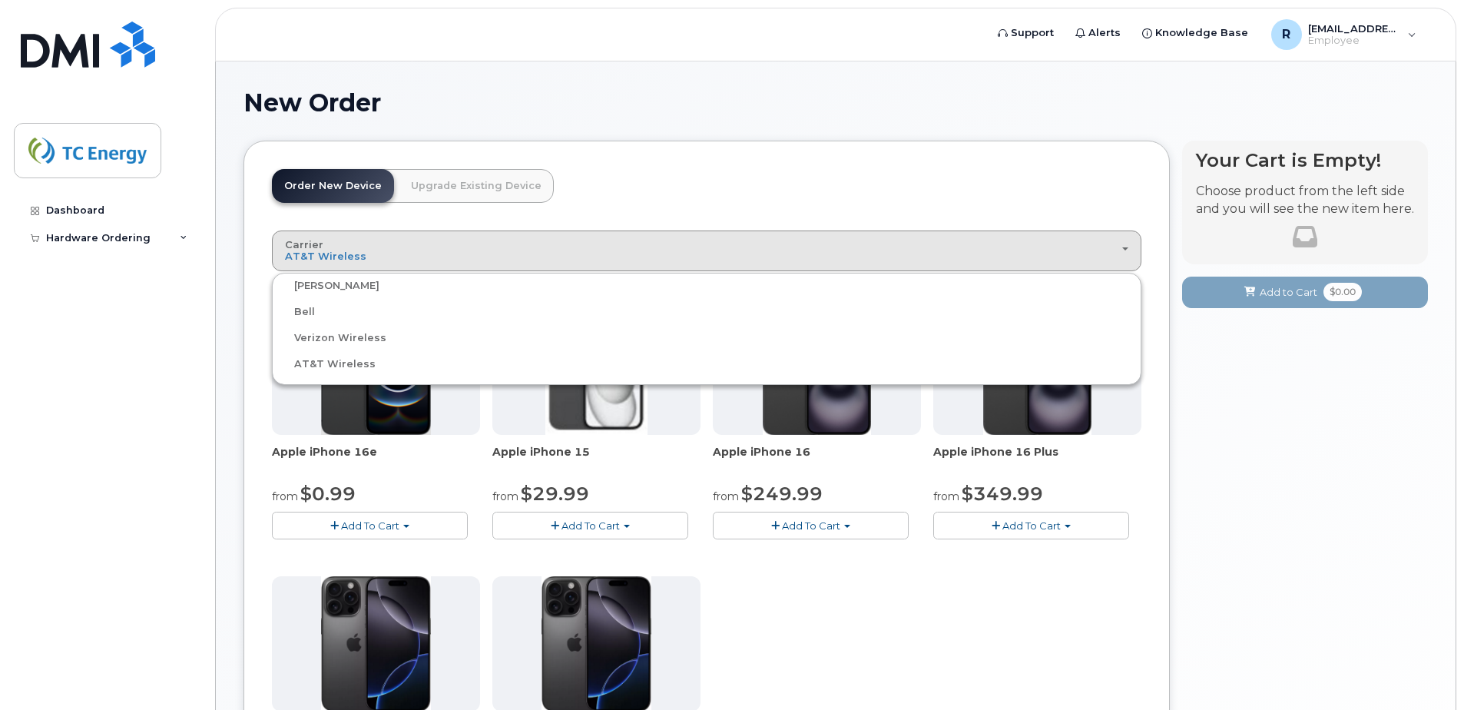
click at [313, 338] on label "Verizon Wireless" at bounding box center [331, 338] width 111 height 18
click at [0, 0] on input "Verizon Wireless" at bounding box center [0, 0] width 0 height 0
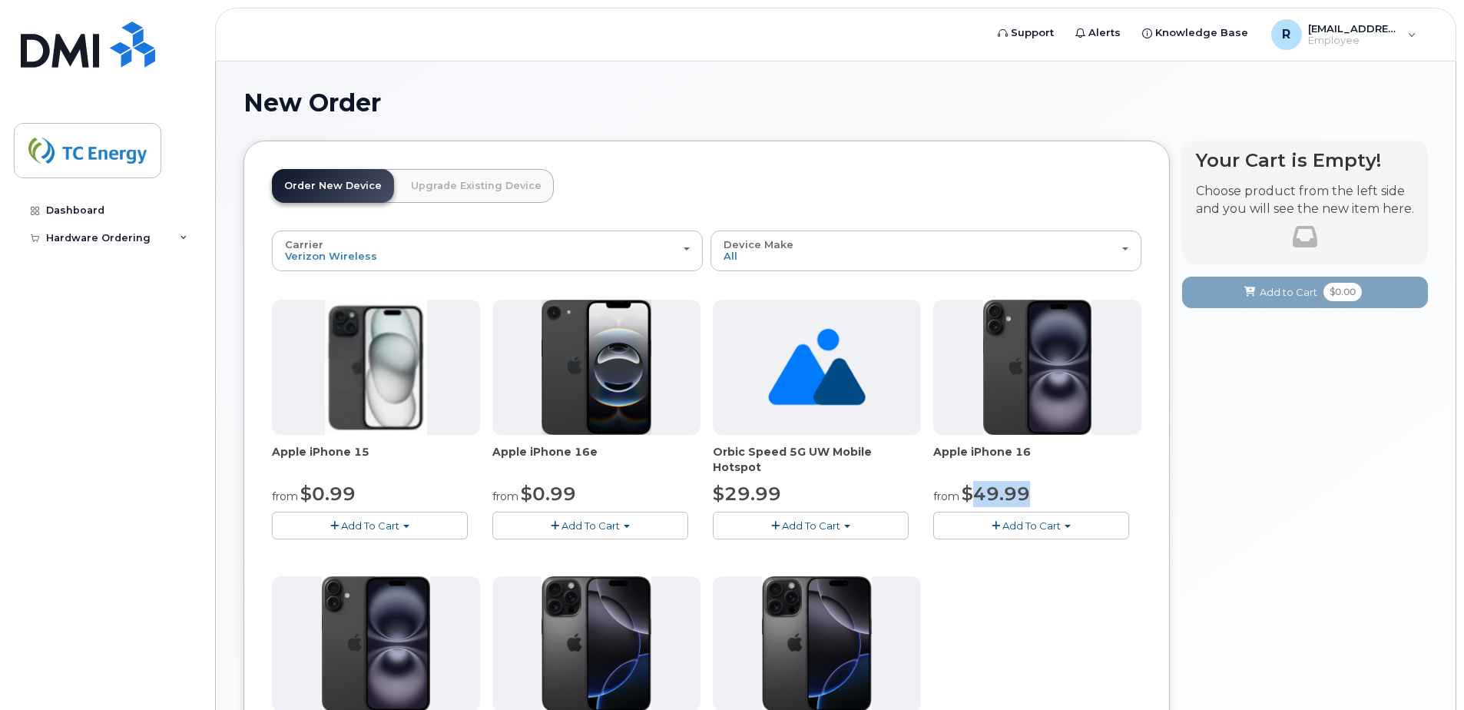
drag, startPoint x: 1025, startPoint y: 500, endPoint x: 975, endPoint y: 501, distance: 50.7
click at [975, 501] on span "$49.99" at bounding box center [995, 493] width 68 height 22
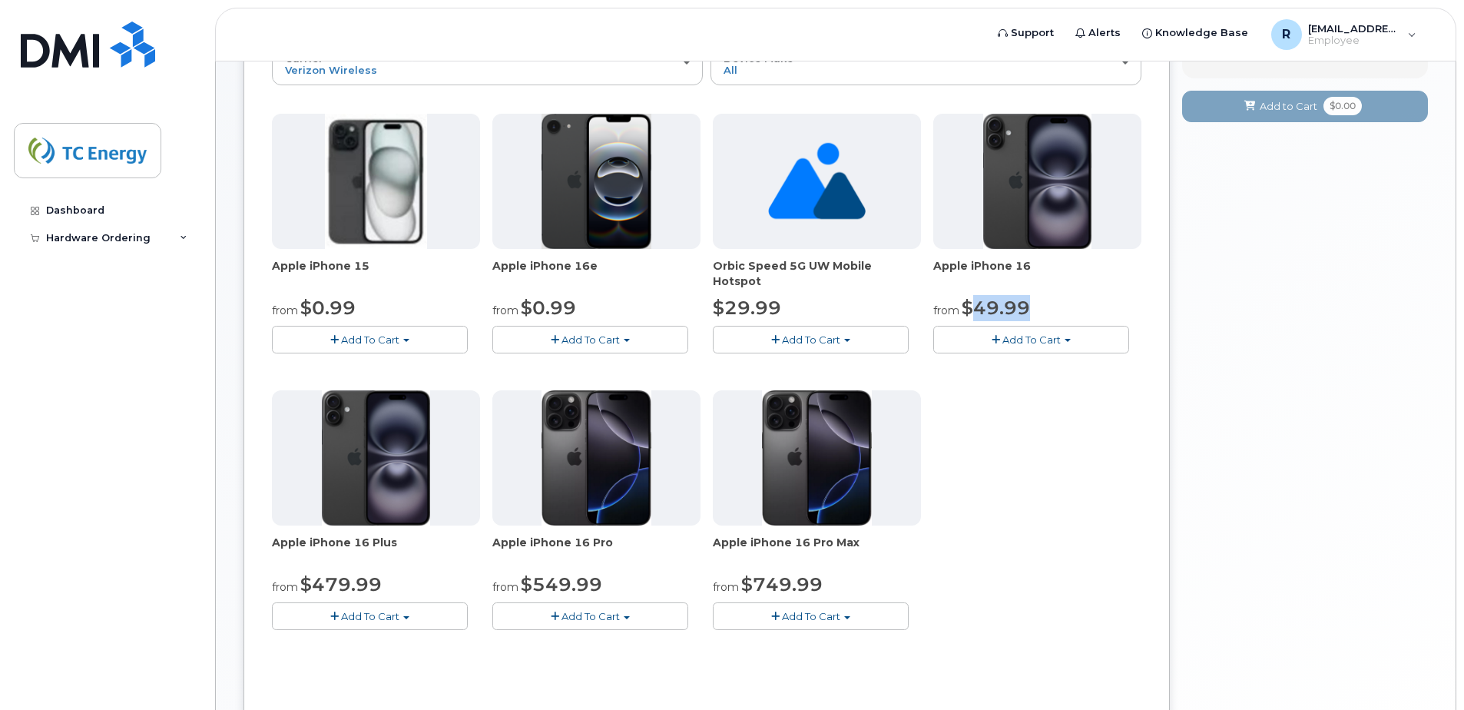
scroll to position [154, 0]
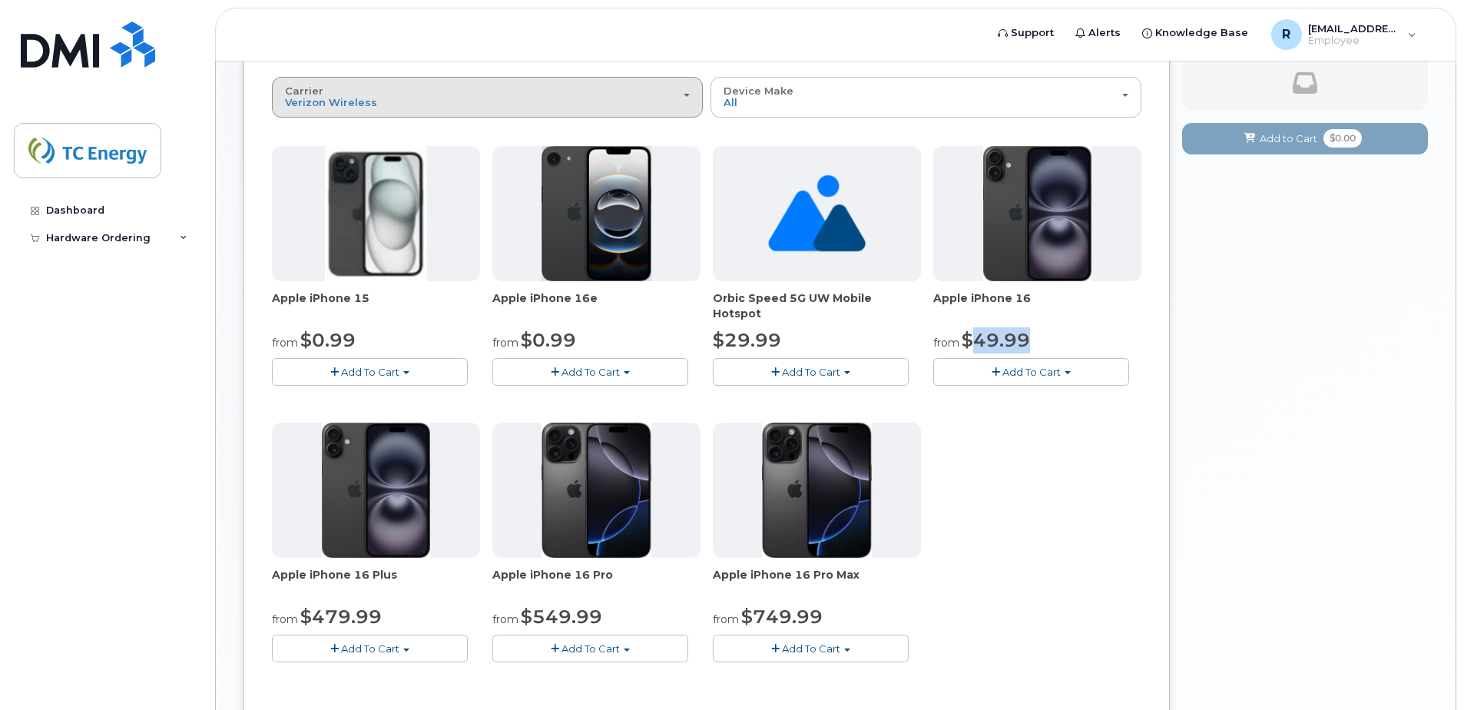
click at [577, 104] on div "Carrier [PERSON_NAME] Bell Verizon Wireless AT&T Wireless" at bounding box center [487, 97] width 405 height 24
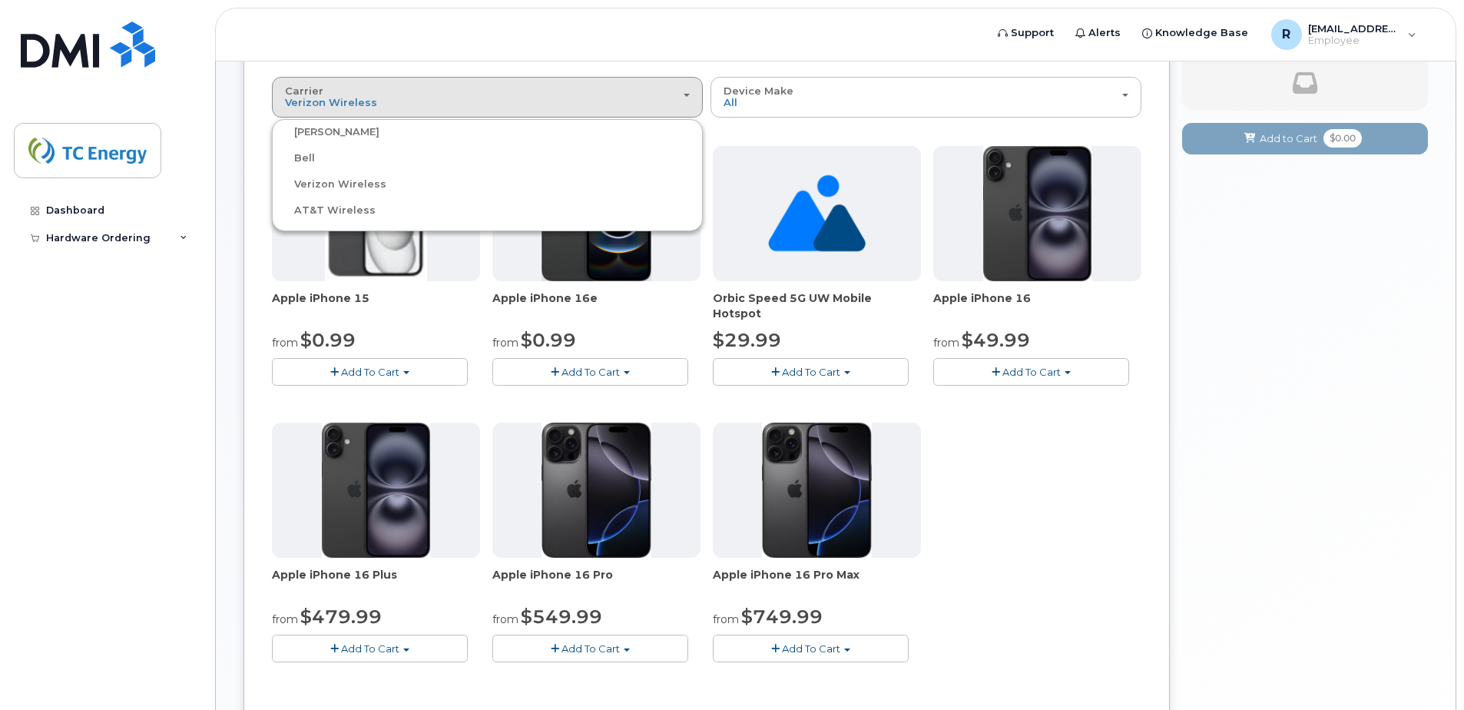
click at [306, 157] on label "Bell" at bounding box center [295, 158] width 39 height 18
click at [0, 0] on input "Bell" at bounding box center [0, 0] width 0 height 0
